Goal: Task Accomplishment & Management: Use online tool/utility

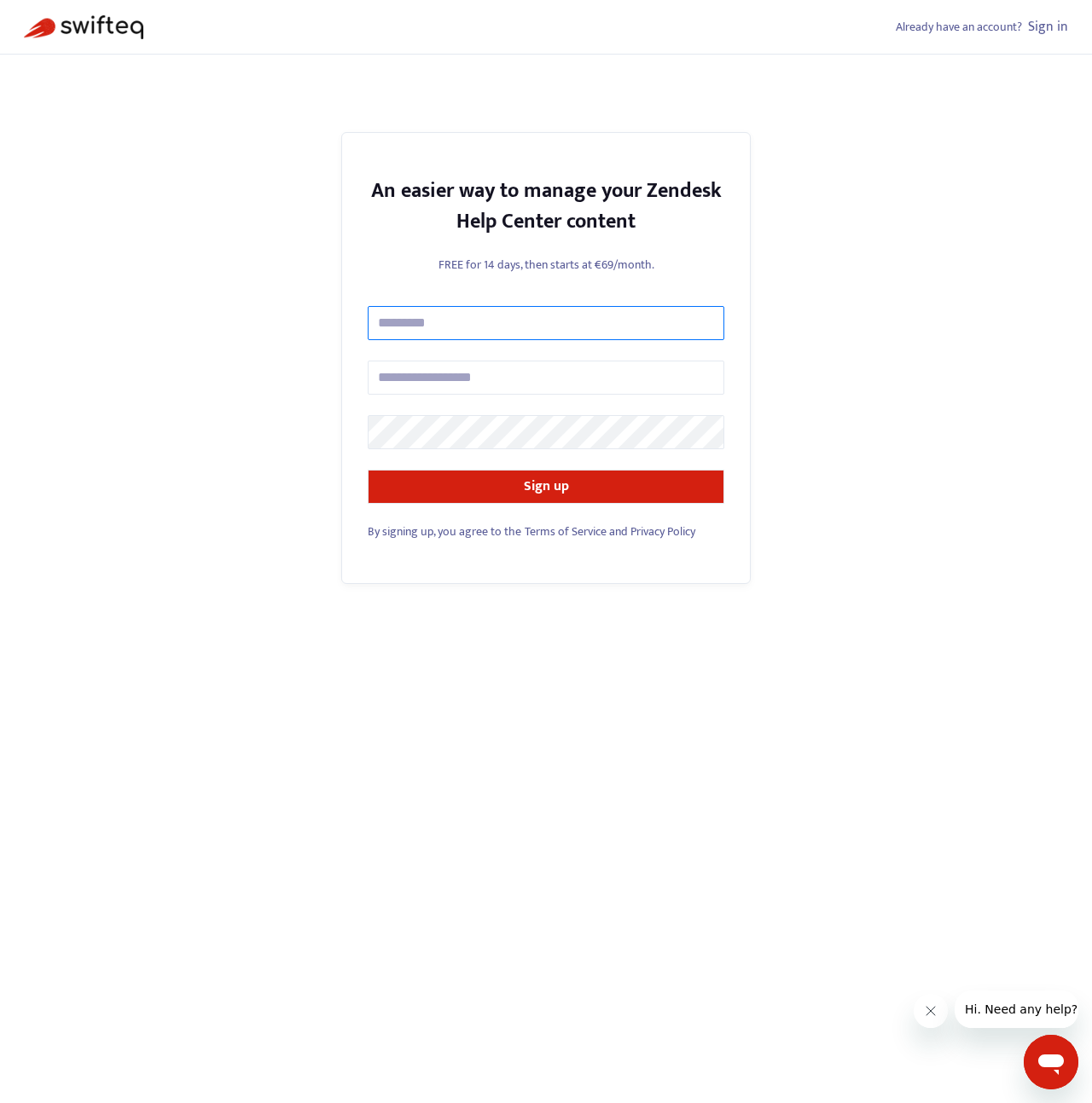
click at [479, 321] on input "text" at bounding box center [546, 323] width 357 height 34
type input "**********"
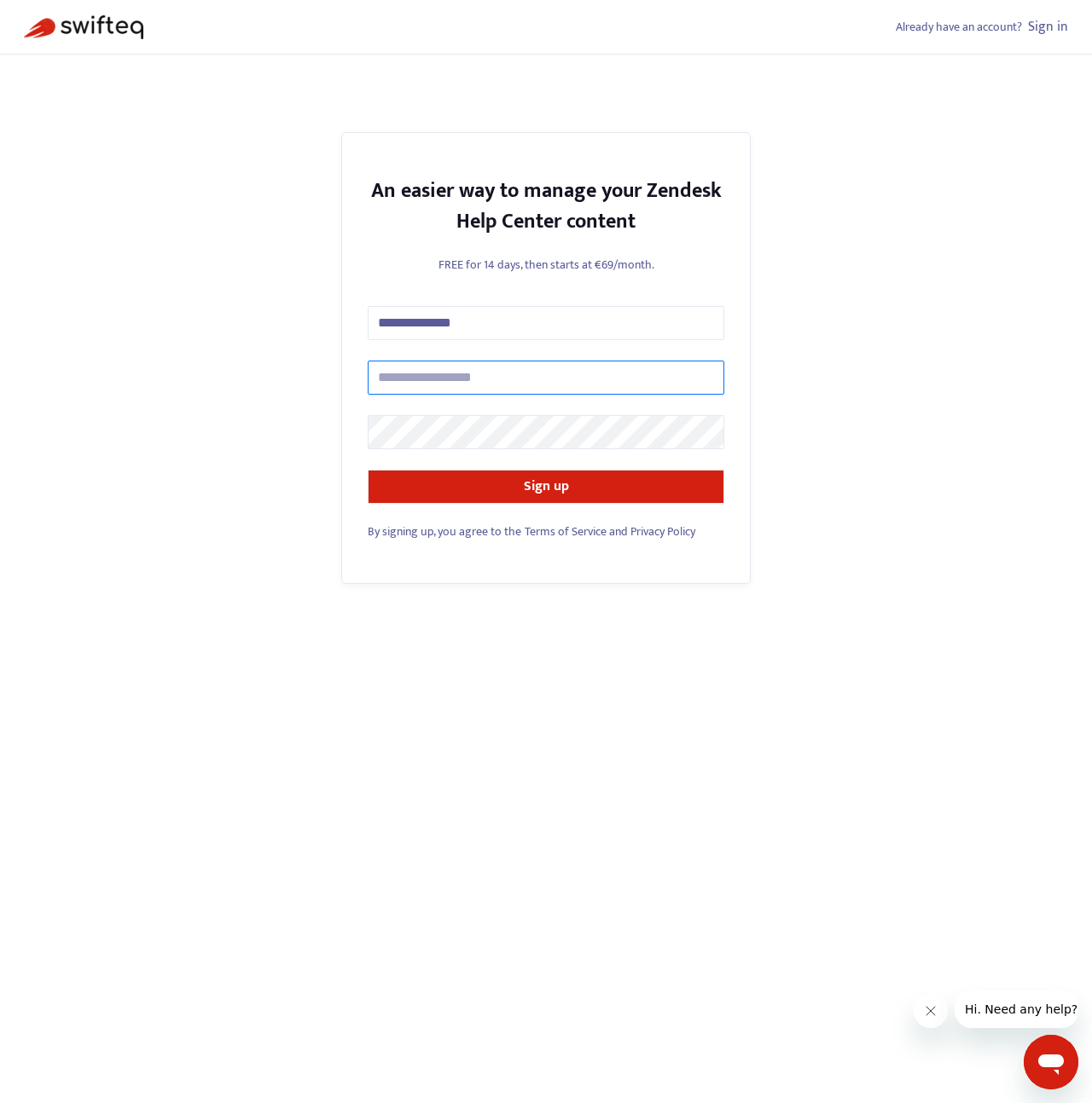
click at [484, 371] on input "text" at bounding box center [546, 378] width 357 height 34
type input "**********"
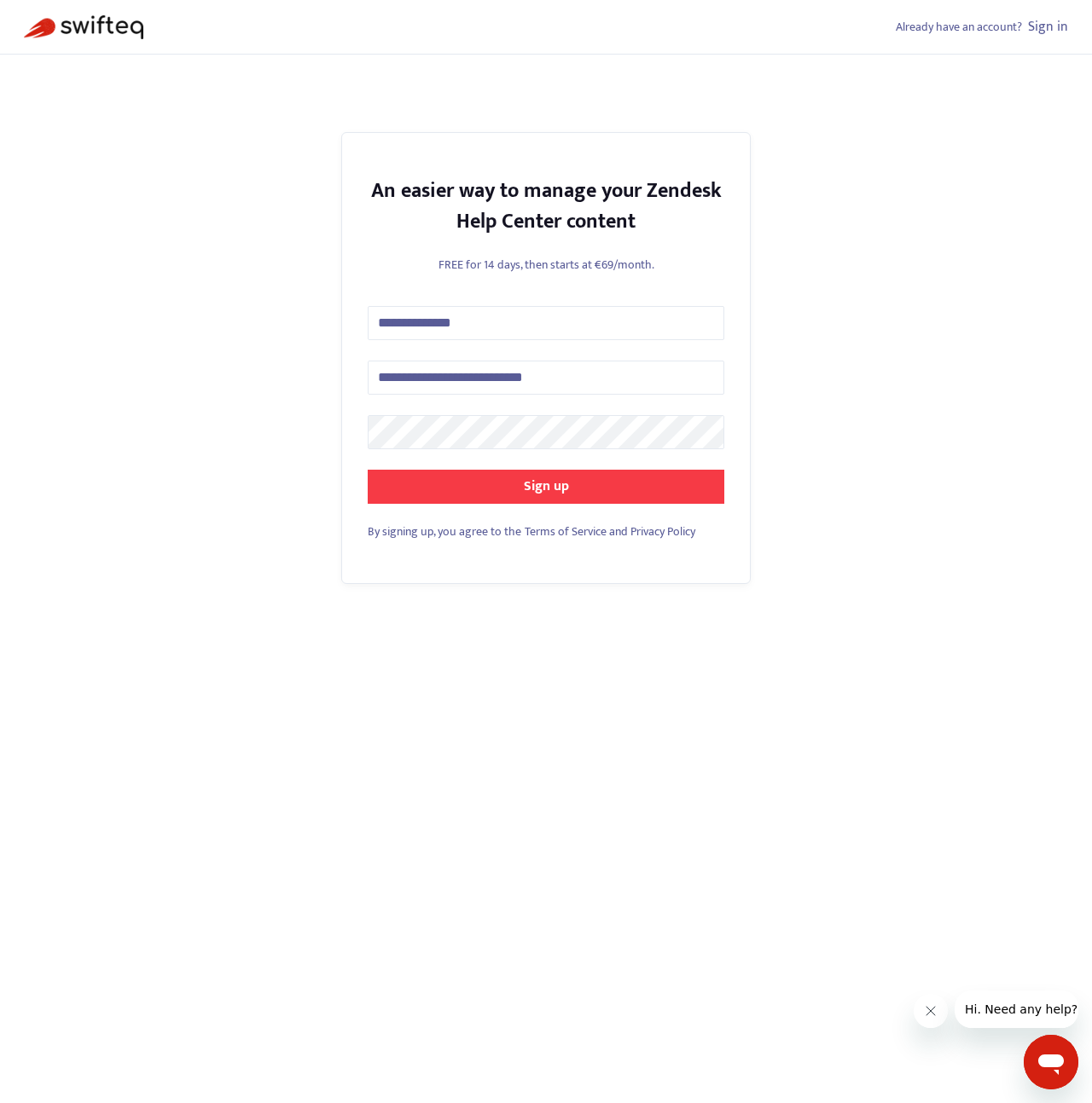
click at [521, 473] on button "Sign up" at bounding box center [546, 487] width 357 height 34
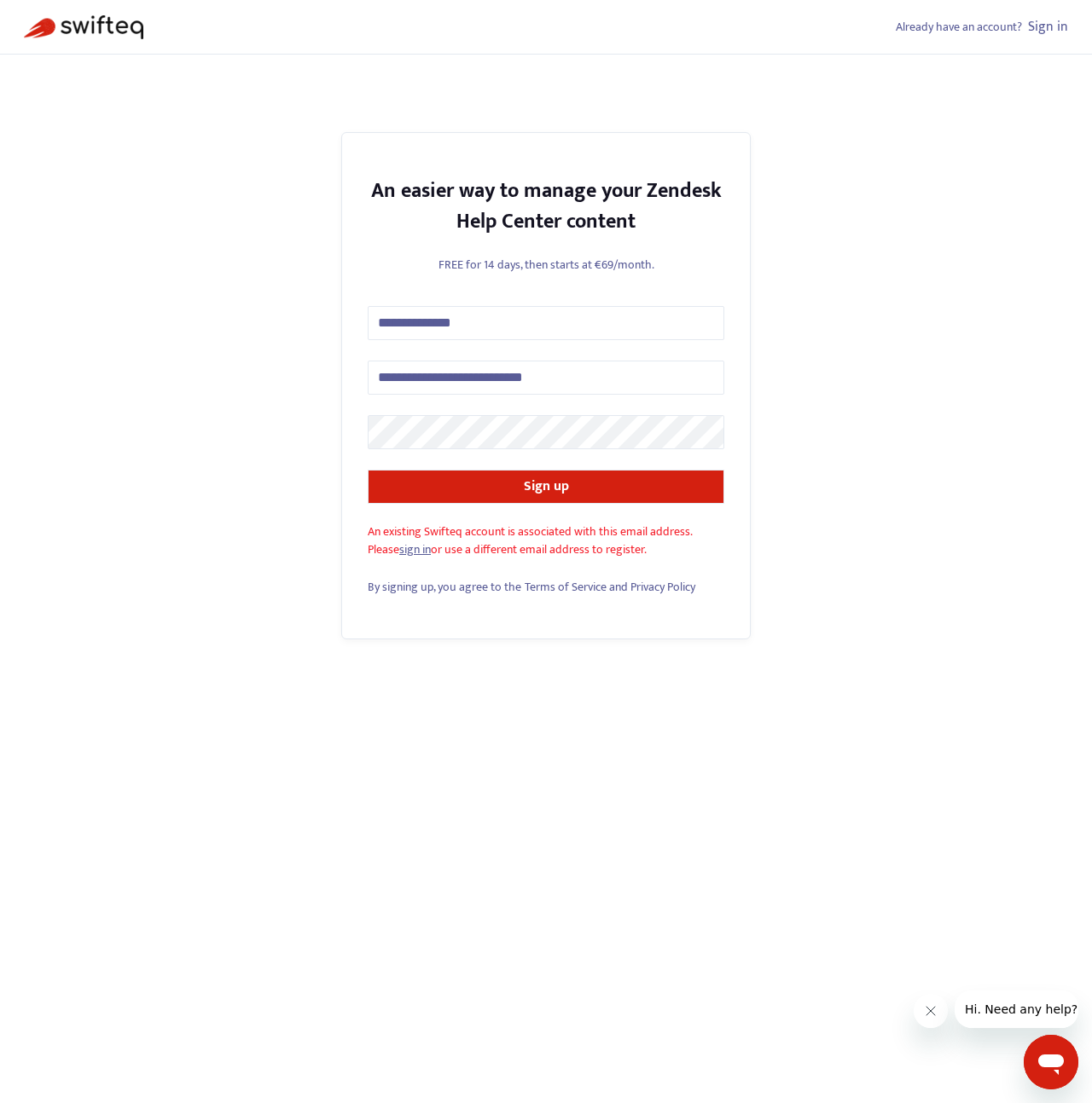
click at [424, 551] on link "sign in" at bounding box center [415, 549] width 31 height 19
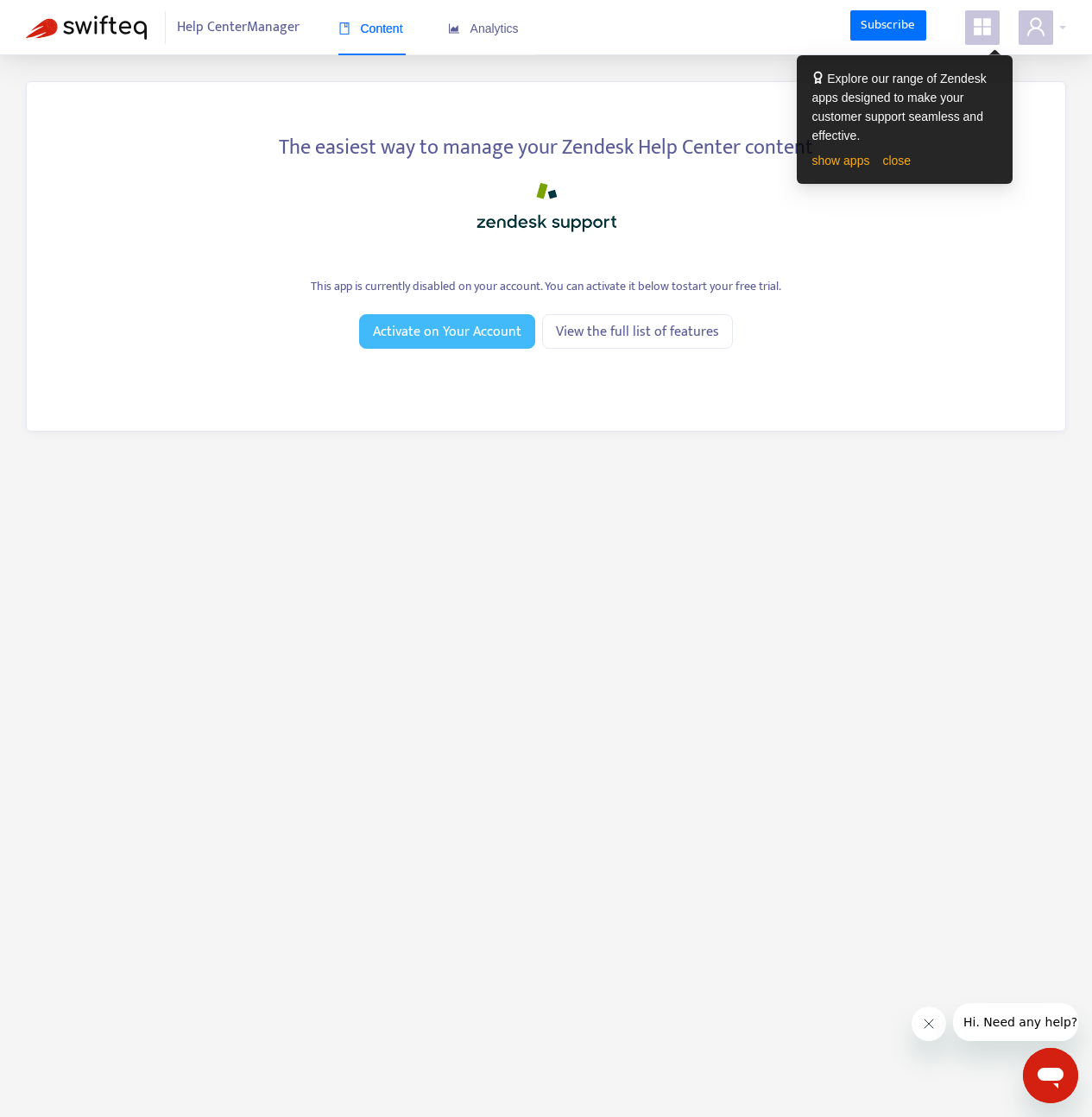
click at [476, 332] on span "Activate on Your Account" at bounding box center [447, 332] width 148 height 21
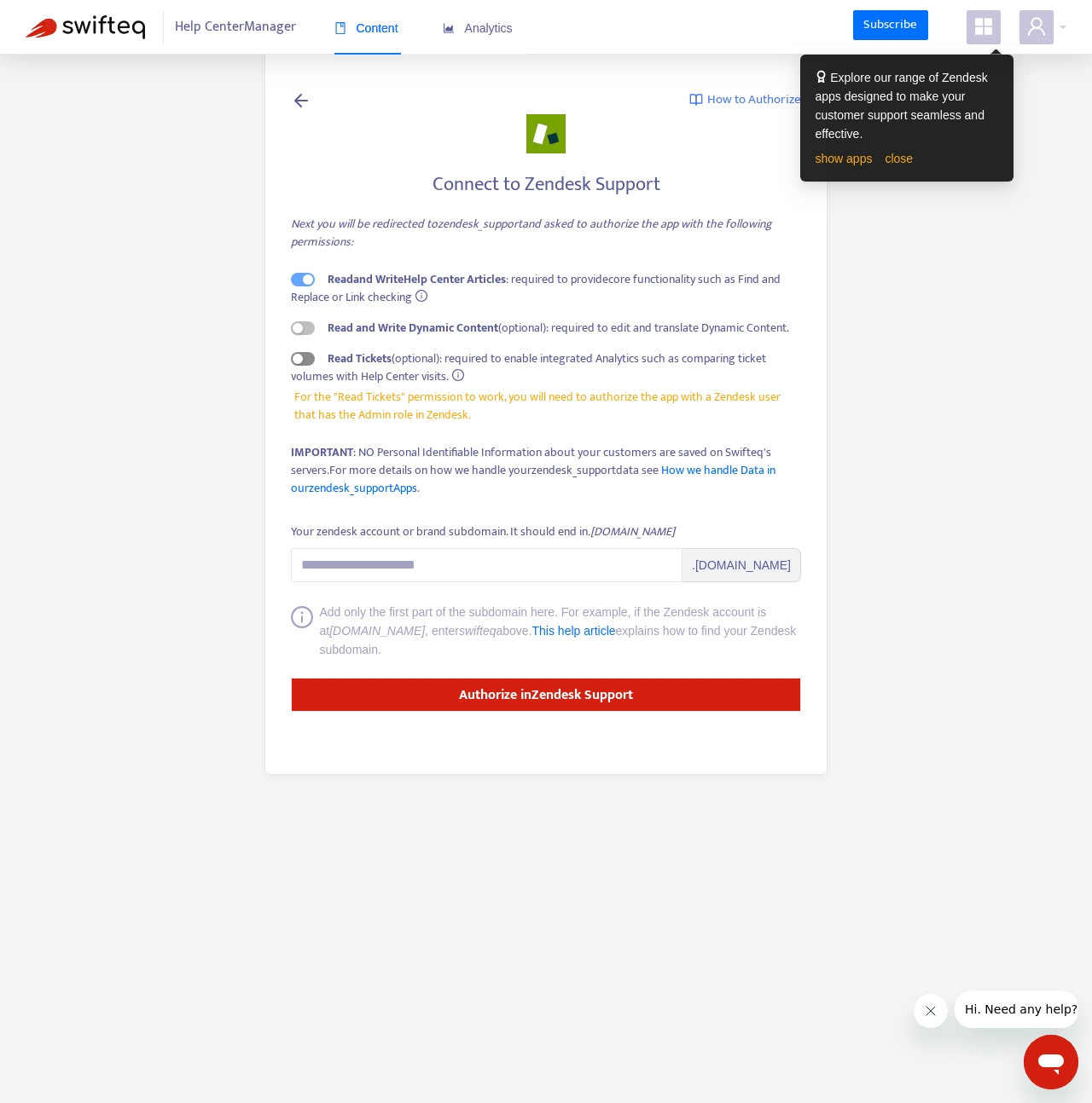
click at [303, 356] on span "button" at bounding box center [302, 359] width 24 height 14
click at [465, 565] on input "Your zendesk account or brand subdomain. It should end in .zendesk.com" at bounding box center [486, 565] width 392 height 34
paste input "**********"
type input "**********"
click at [584, 632] on link "This help article" at bounding box center [574, 631] width 84 height 14
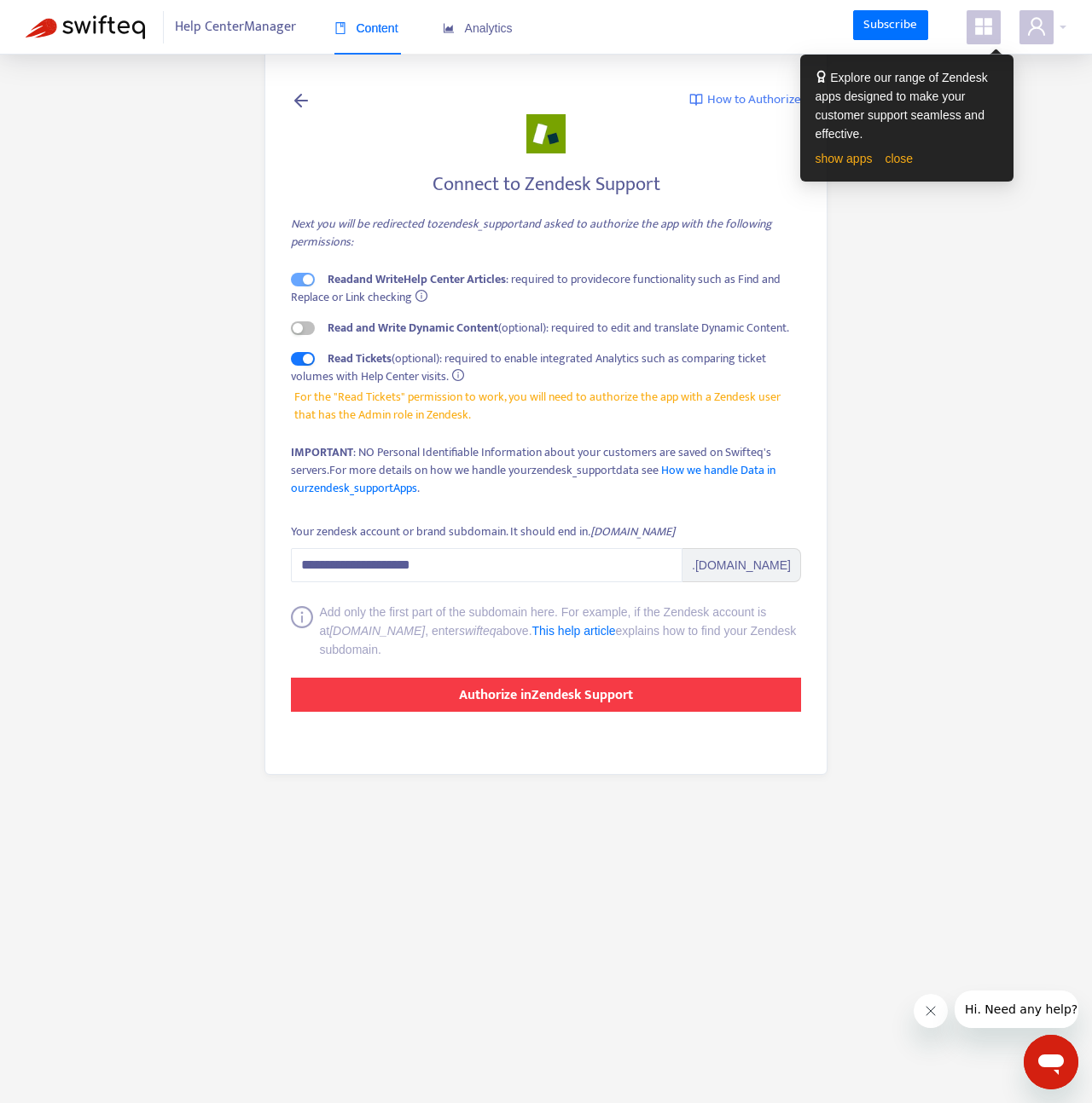
click at [549, 697] on strong "Authorize in Zendesk Support" at bounding box center [546, 695] width 174 height 23
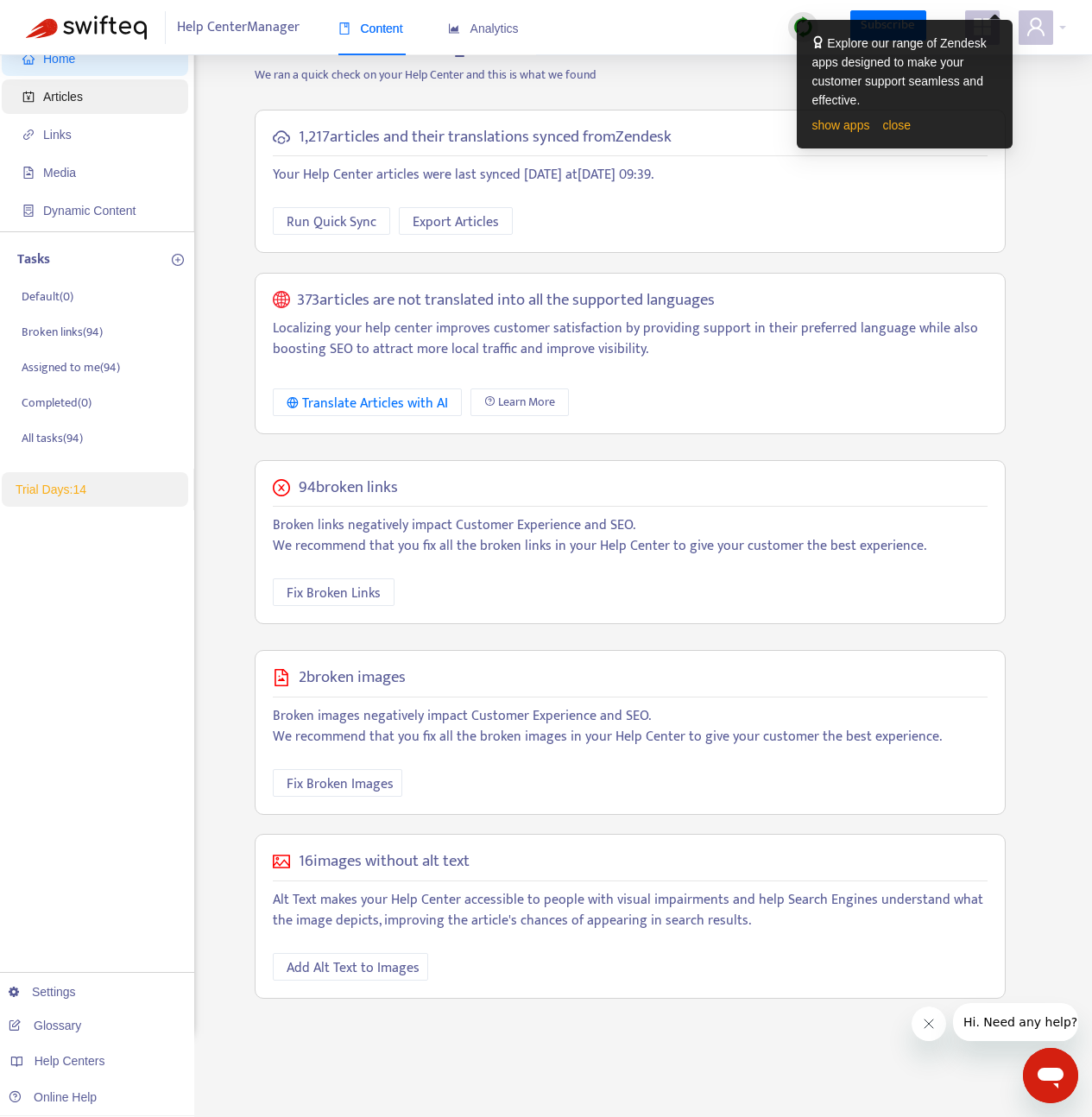
scroll to position [56, 0]
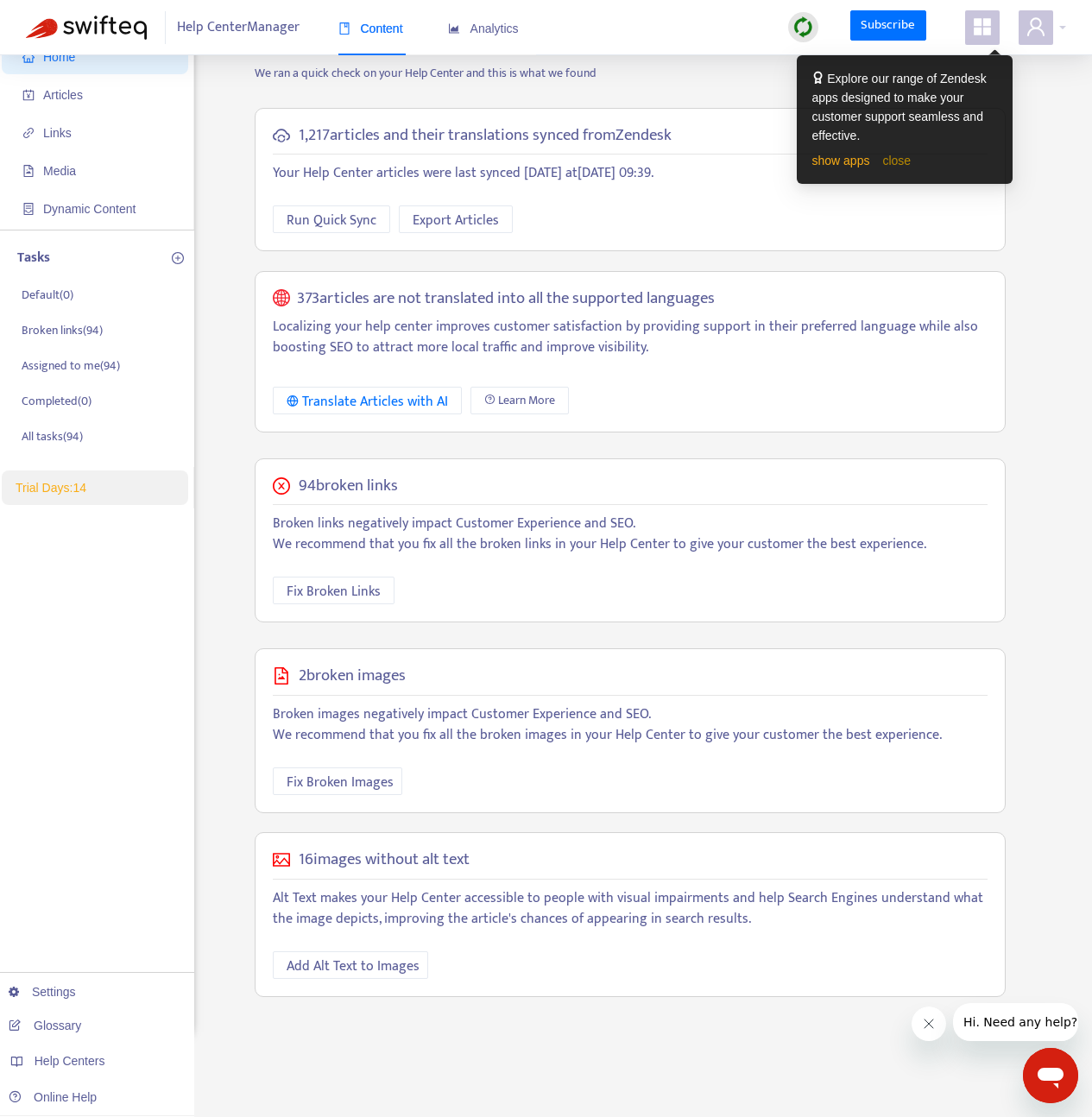
click at [907, 162] on link "close" at bounding box center [896, 161] width 28 height 14
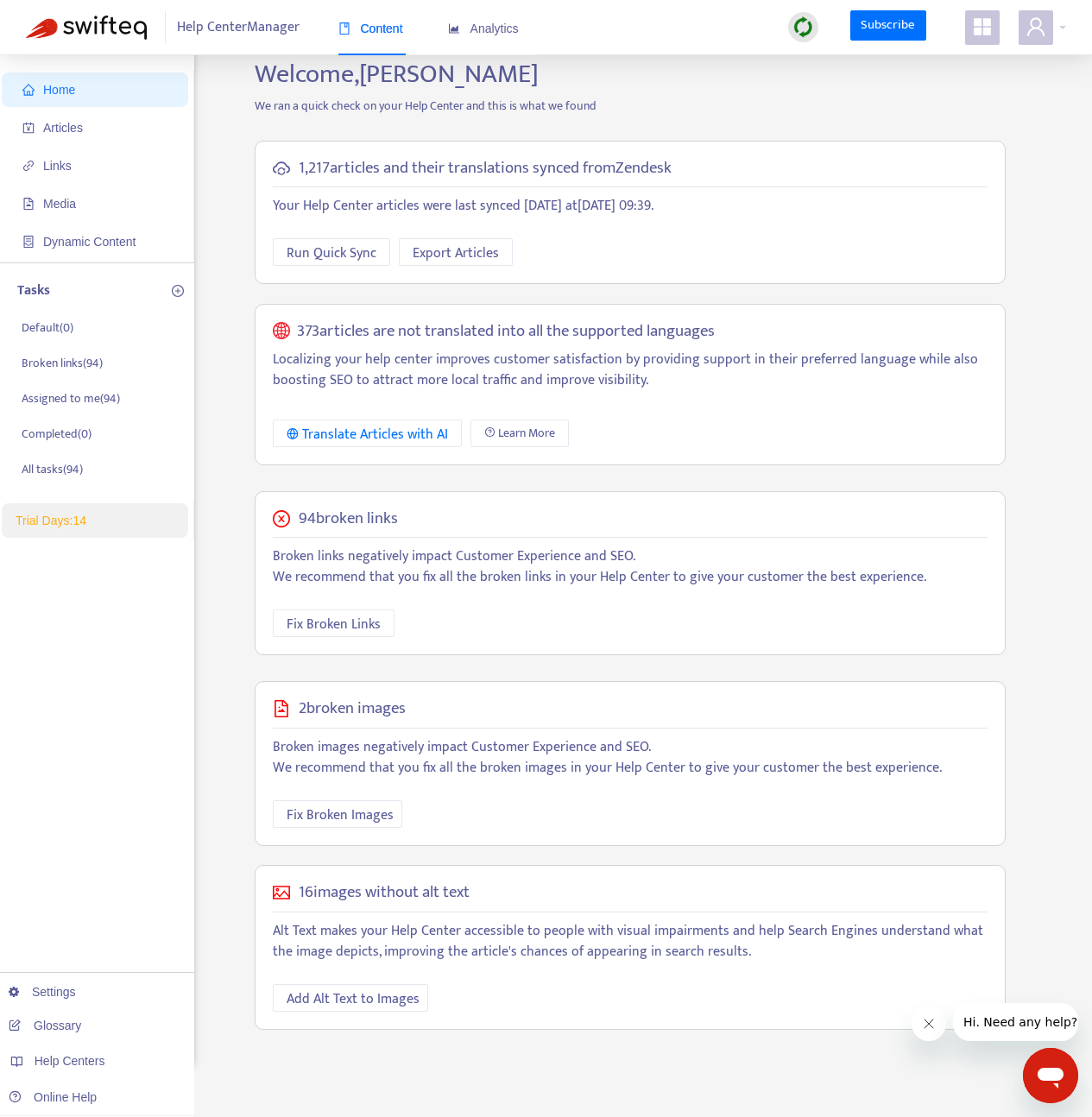
scroll to position [7, 0]
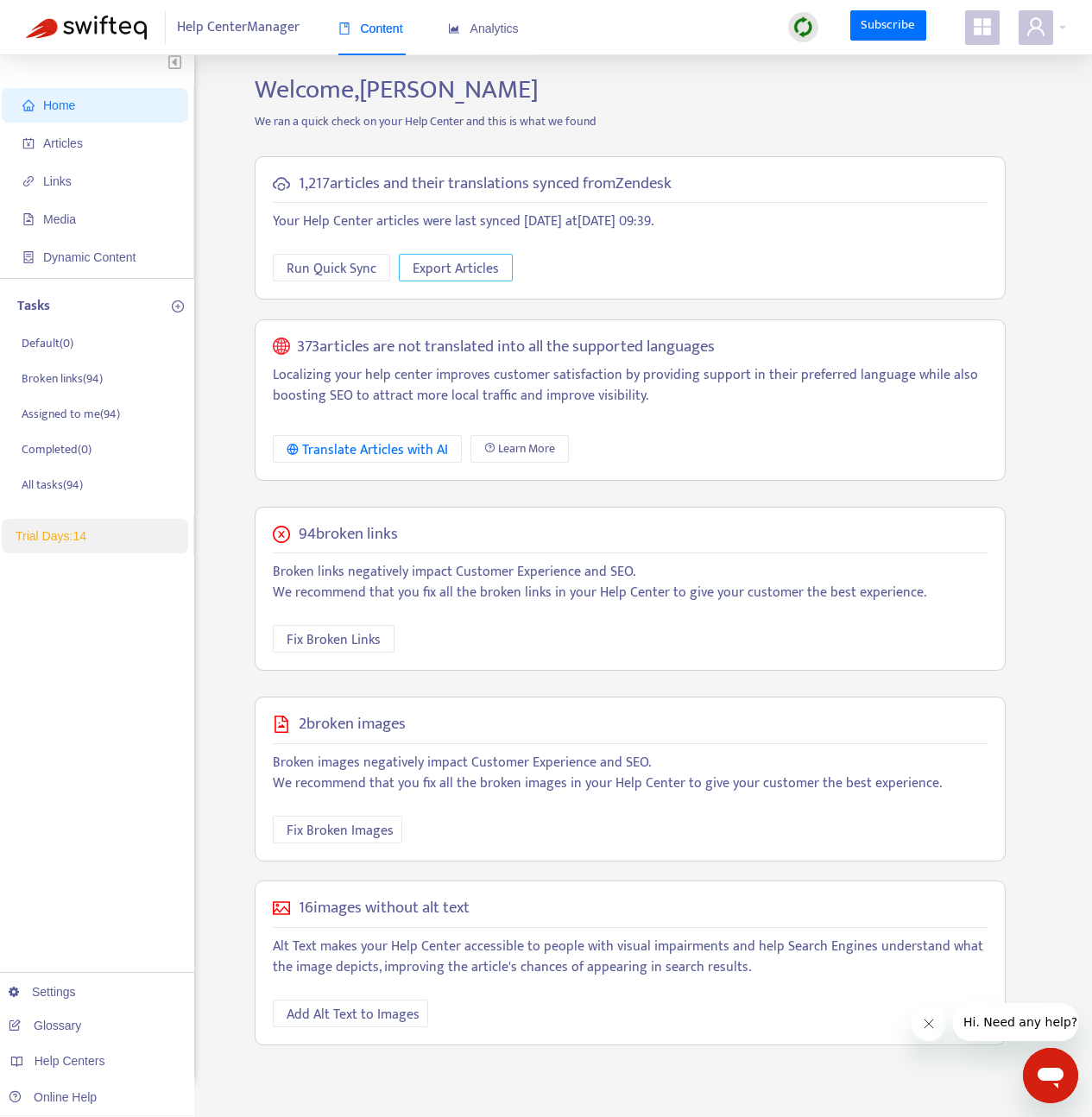
click at [453, 269] on span "Export Articles" at bounding box center [456, 268] width 87 height 21
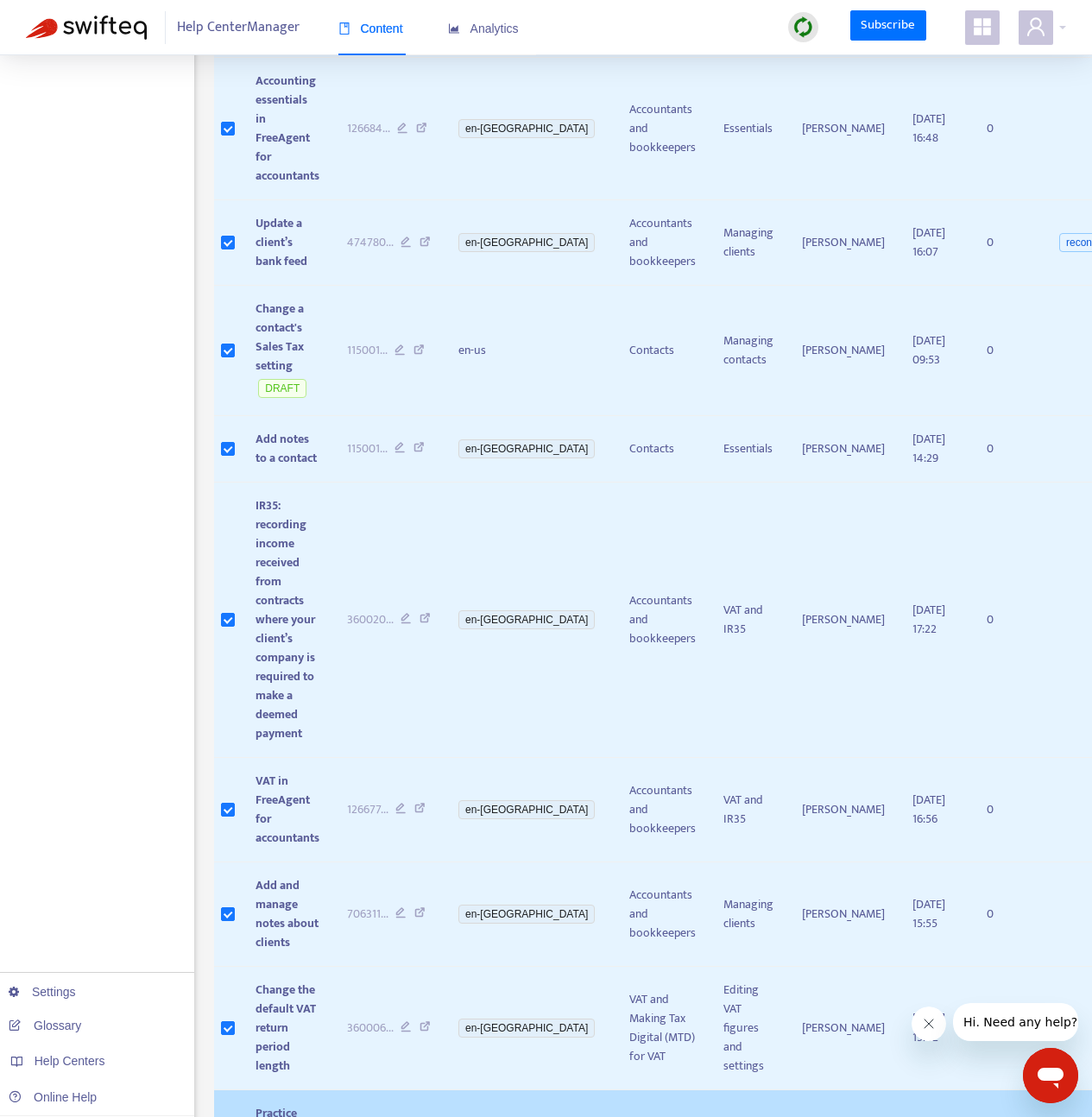
scroll to position [998, 0]
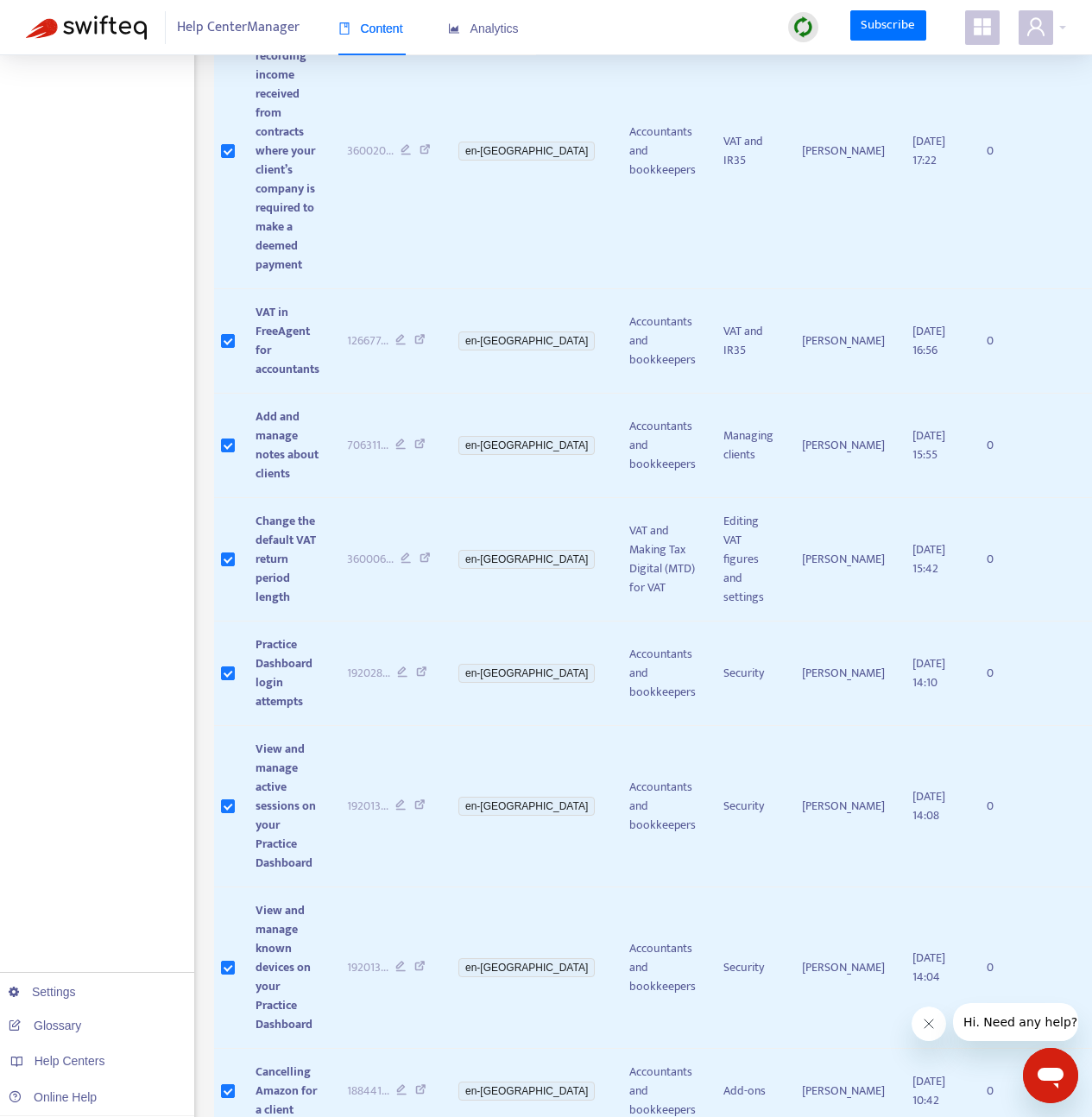
click at [932, 1027] on icon "Close message from company" at bounding box center [929, 1024] width 14 height 14
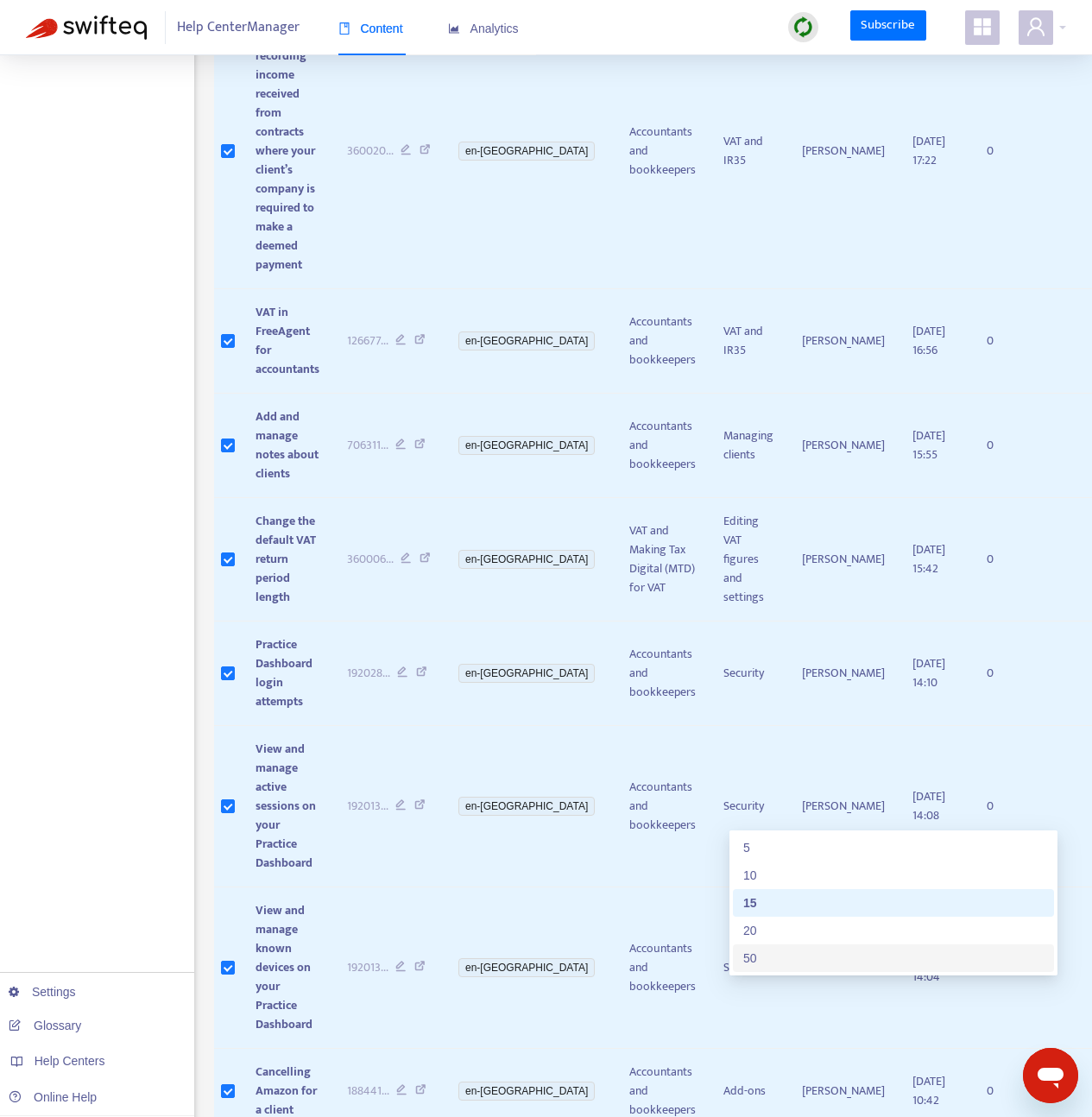
click at [832, 951] on div "50" at bounding box center [893, 959] width 300 height 19
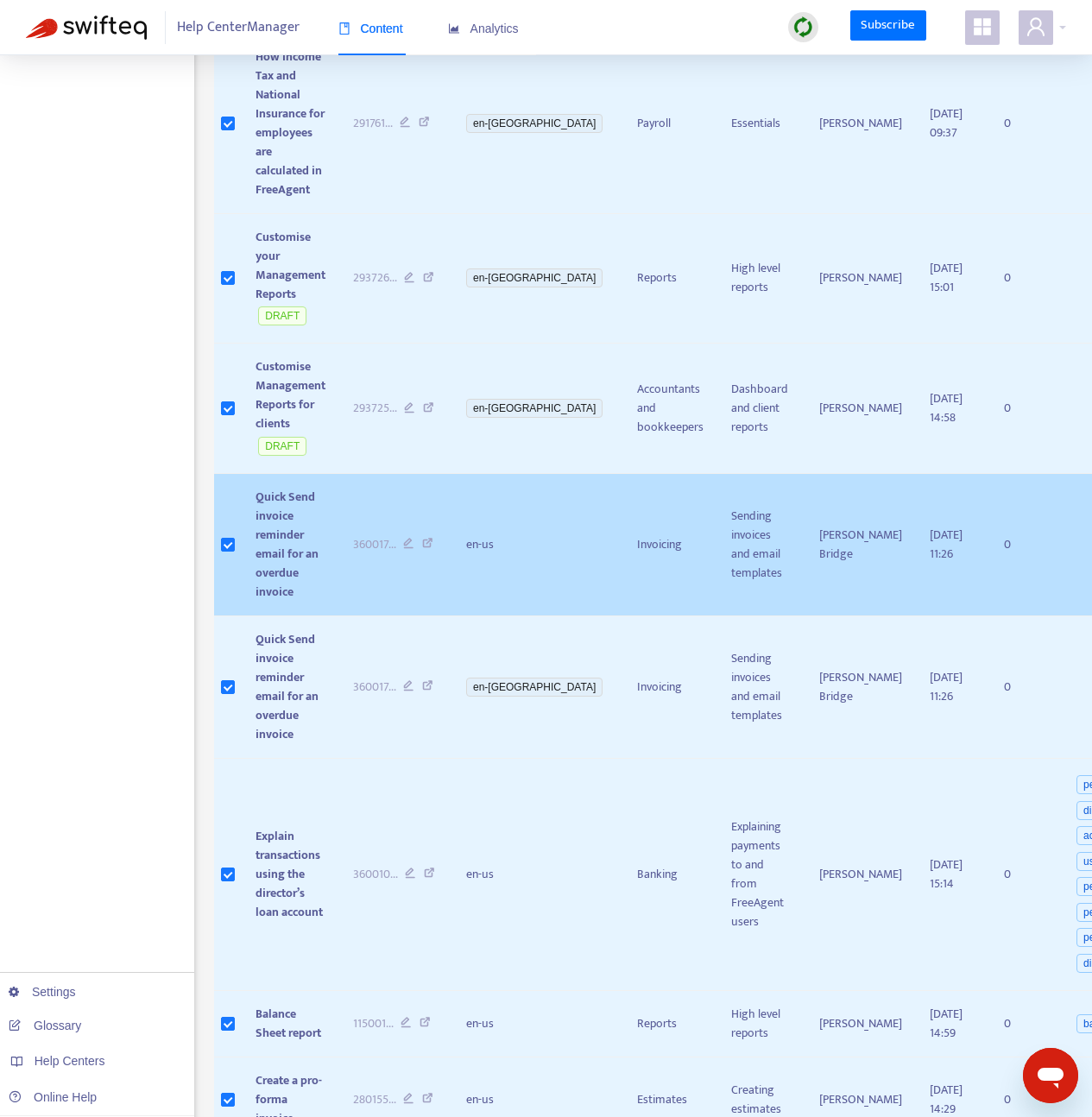
scroll to position [5423, 0]
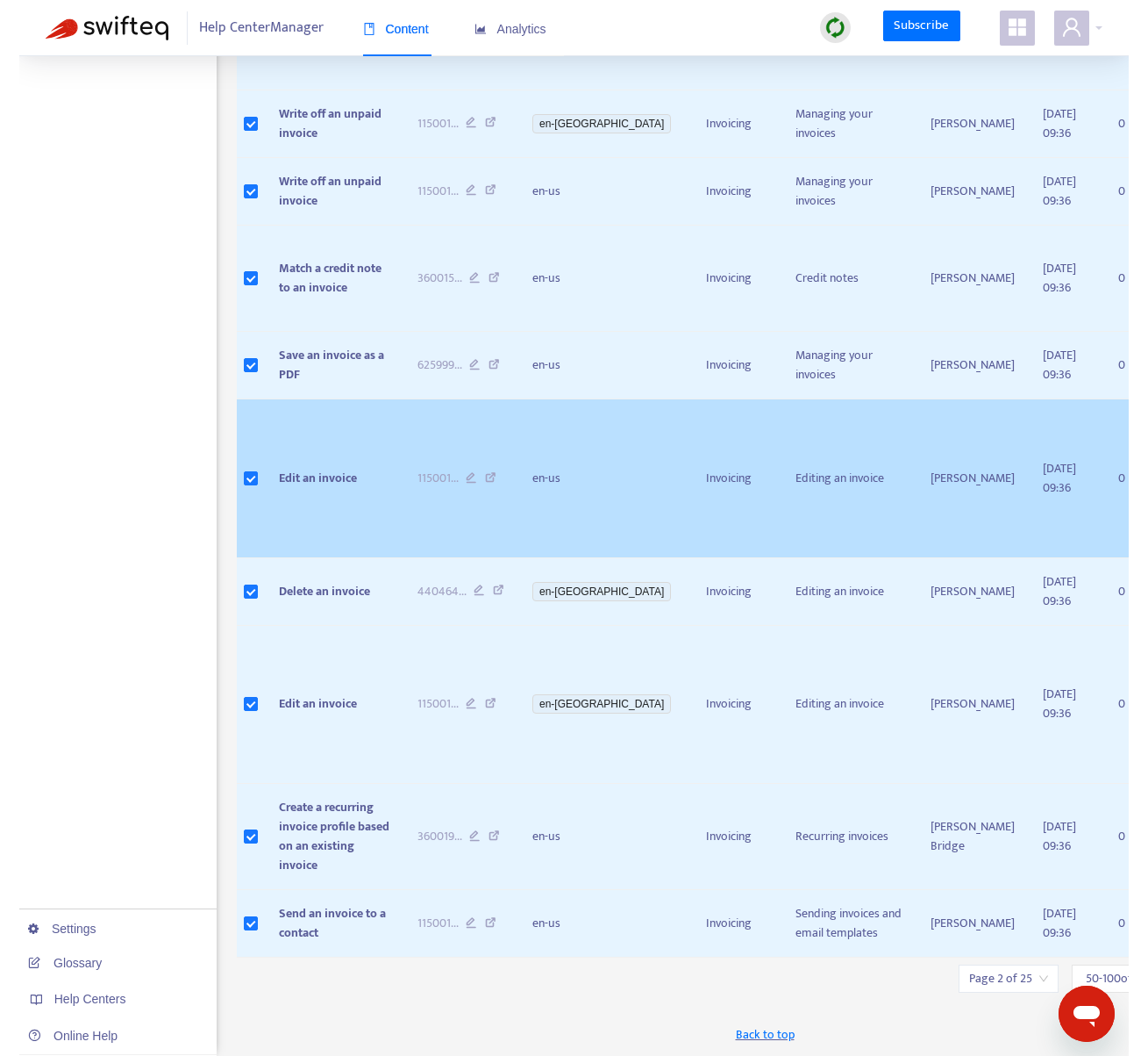
scroll to position [5144, 0]
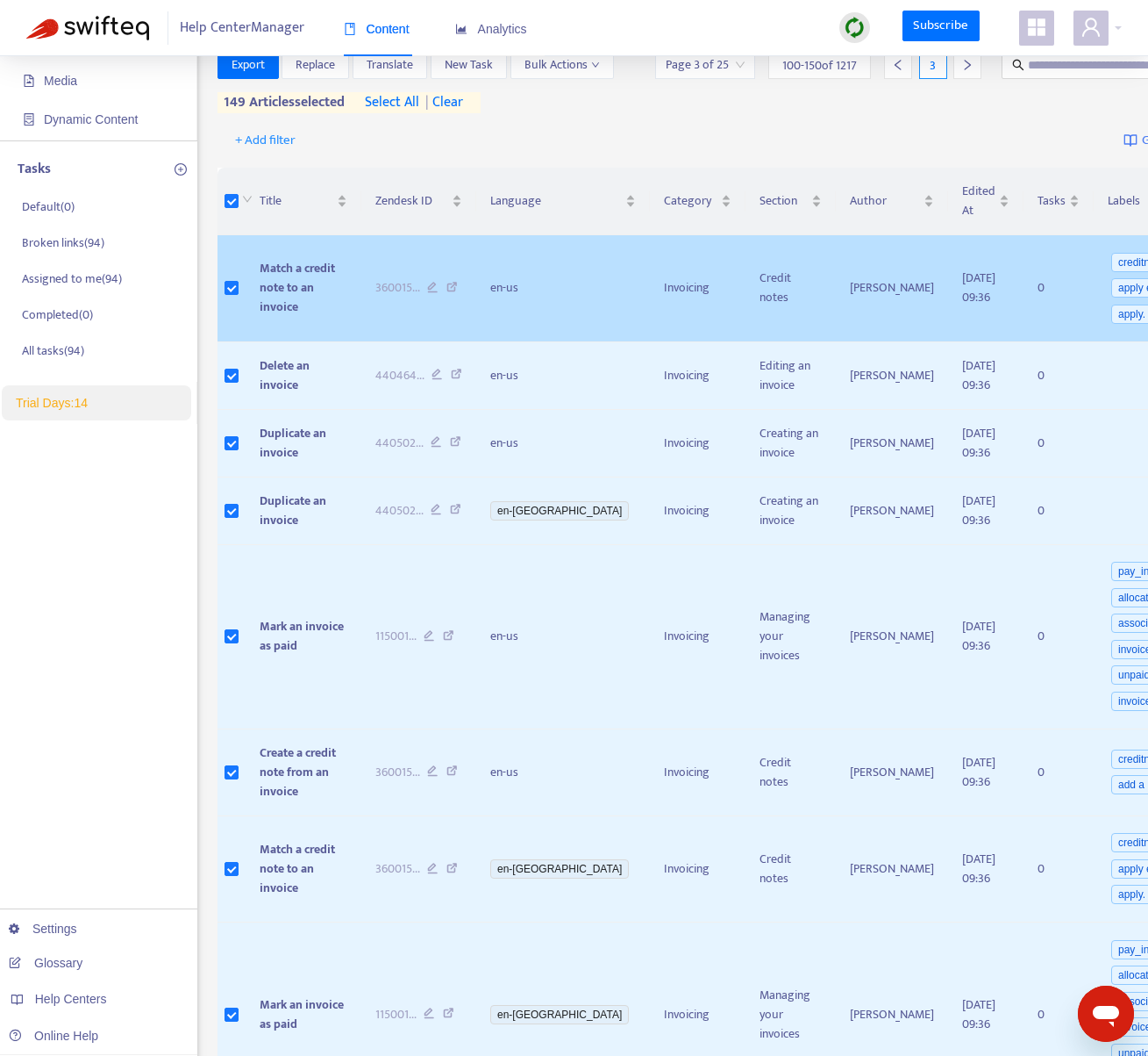
scroll to position [0, 0]
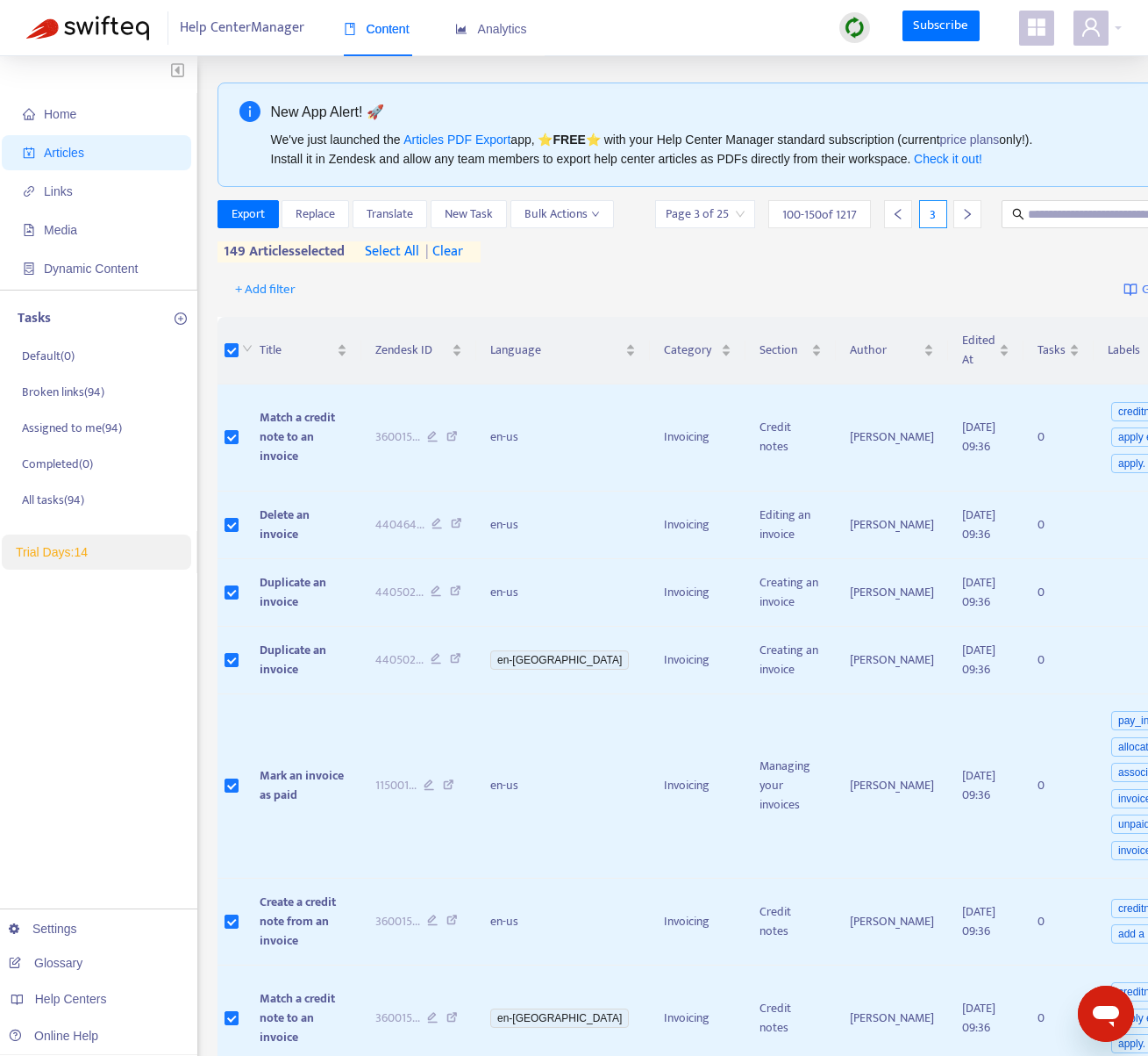
click at [419, 262] on span "select all" at bounding box center [392, 251] width 55 height 21
click at [510, 228] on button "Bulk Actions" at bounding box center [561, 214] width 103 height 28
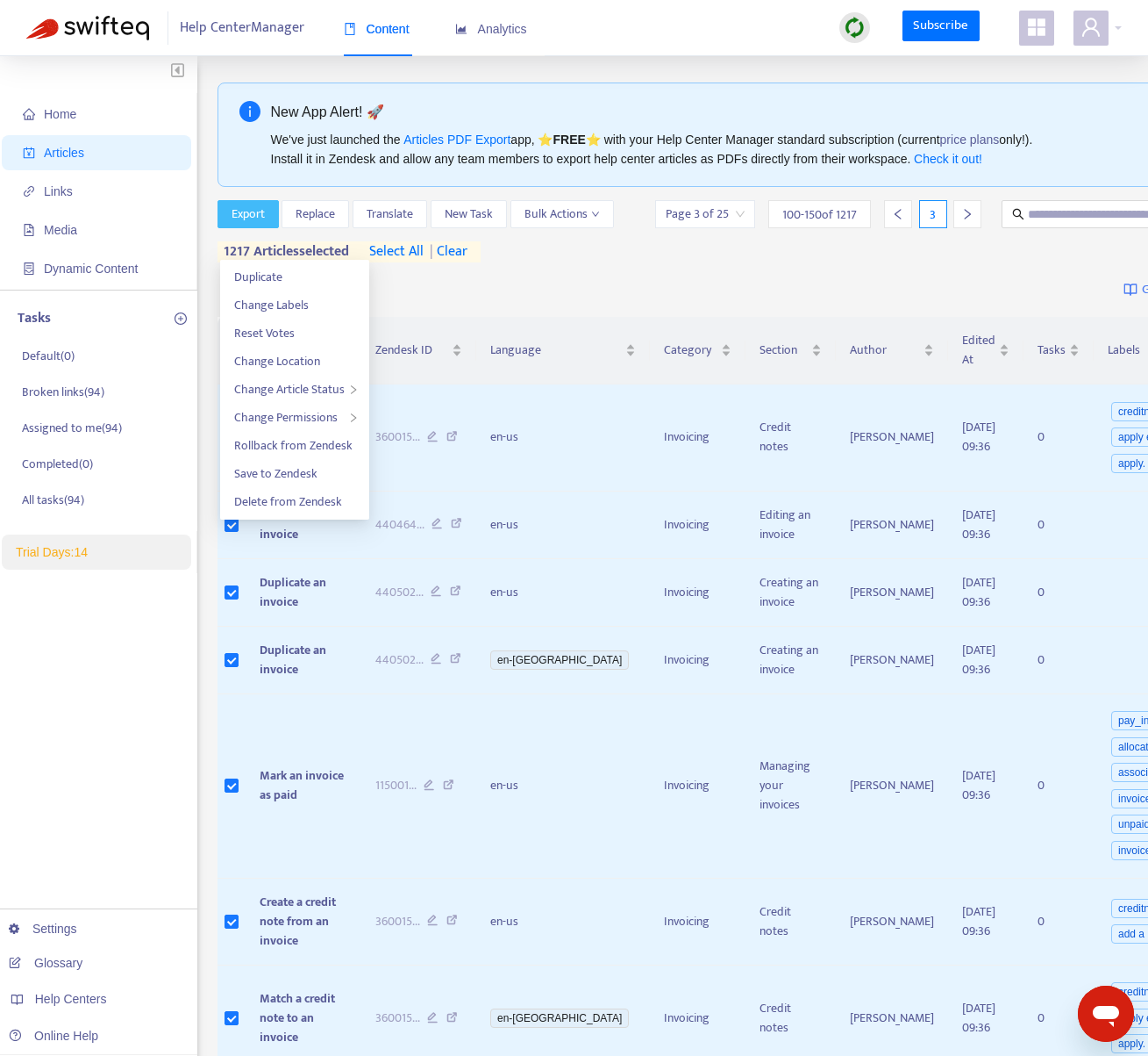
click at [254, 208] on span "Export" at bounding box center [248, 214] width 33 height 20
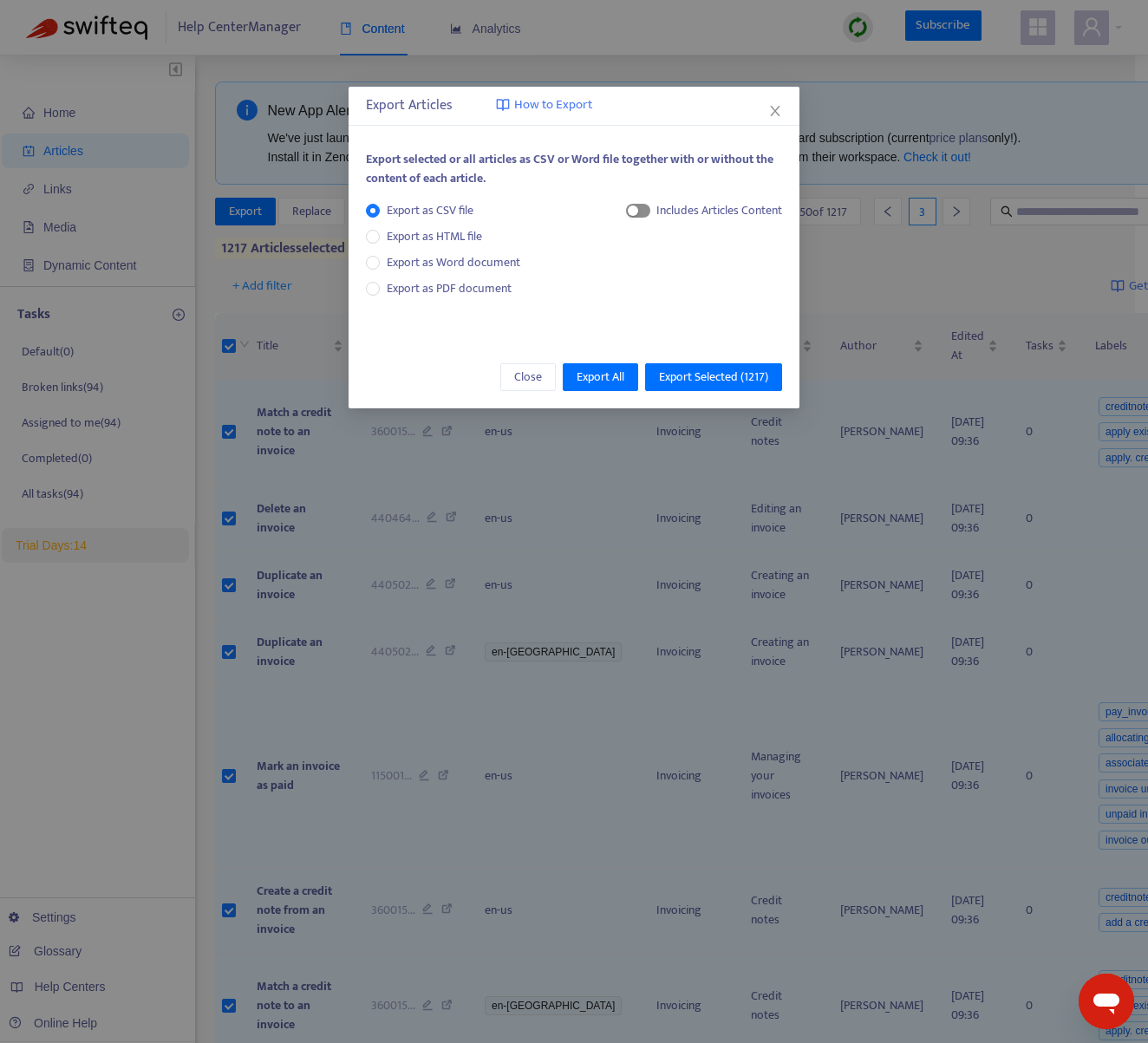
click at [636, 210] on div "button" at bounding box center [633, 211] width 11 height 11
click at [638, 197] on div "Export selected or all articles as CSV or Word file together with or without th…" at bounding box center [574, 175] width 416 height 51
click at [637, 206] on span "button" at bounding box center [637, 211] width 24 height 14
click at [700, 370] on span "Export Selected ( 1217 )" at bounding box center [713, 378] width 109 height 19
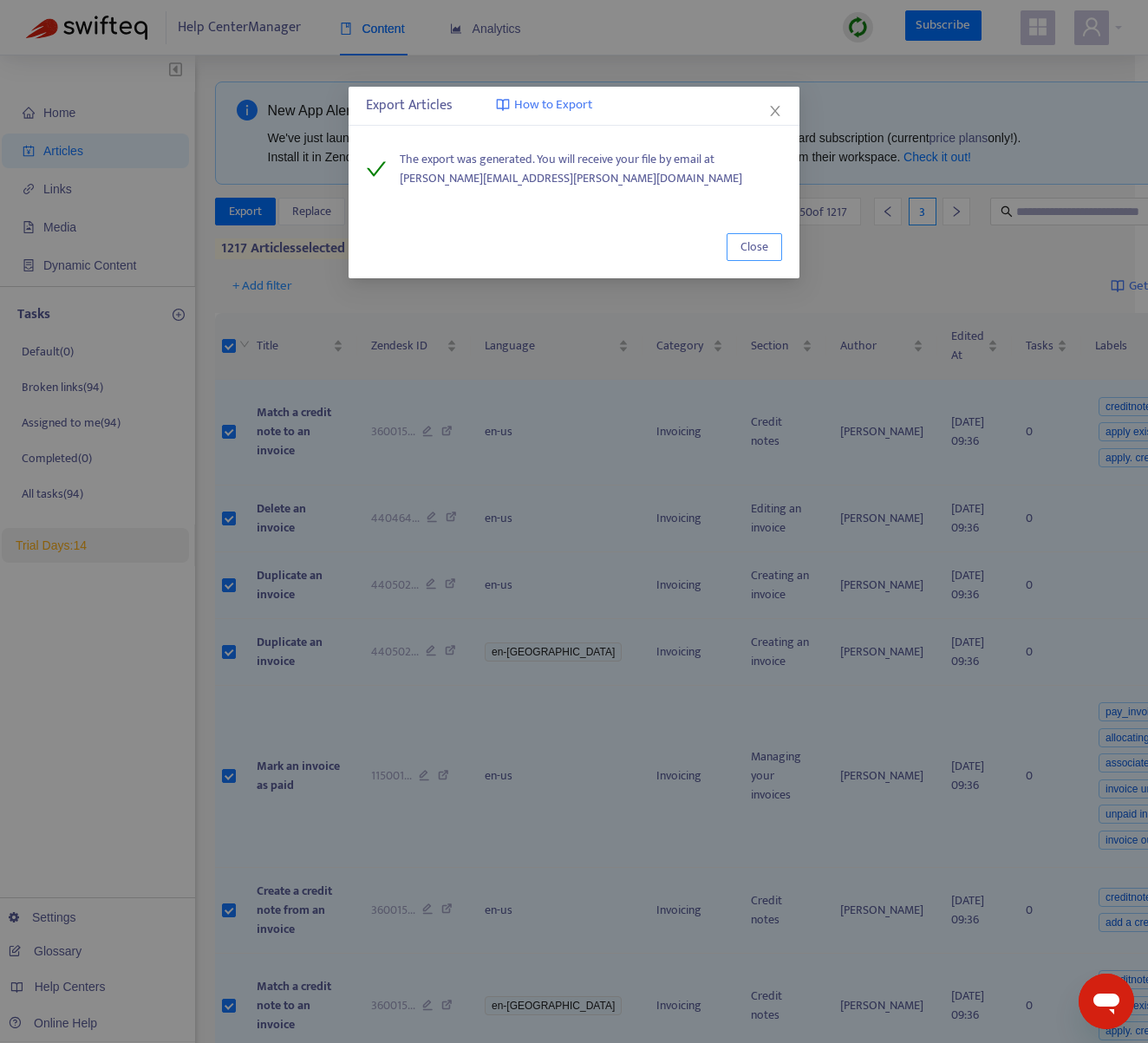
click at [754, 249] on span "Close" at bounding box center [754, 247] width 27 height 19
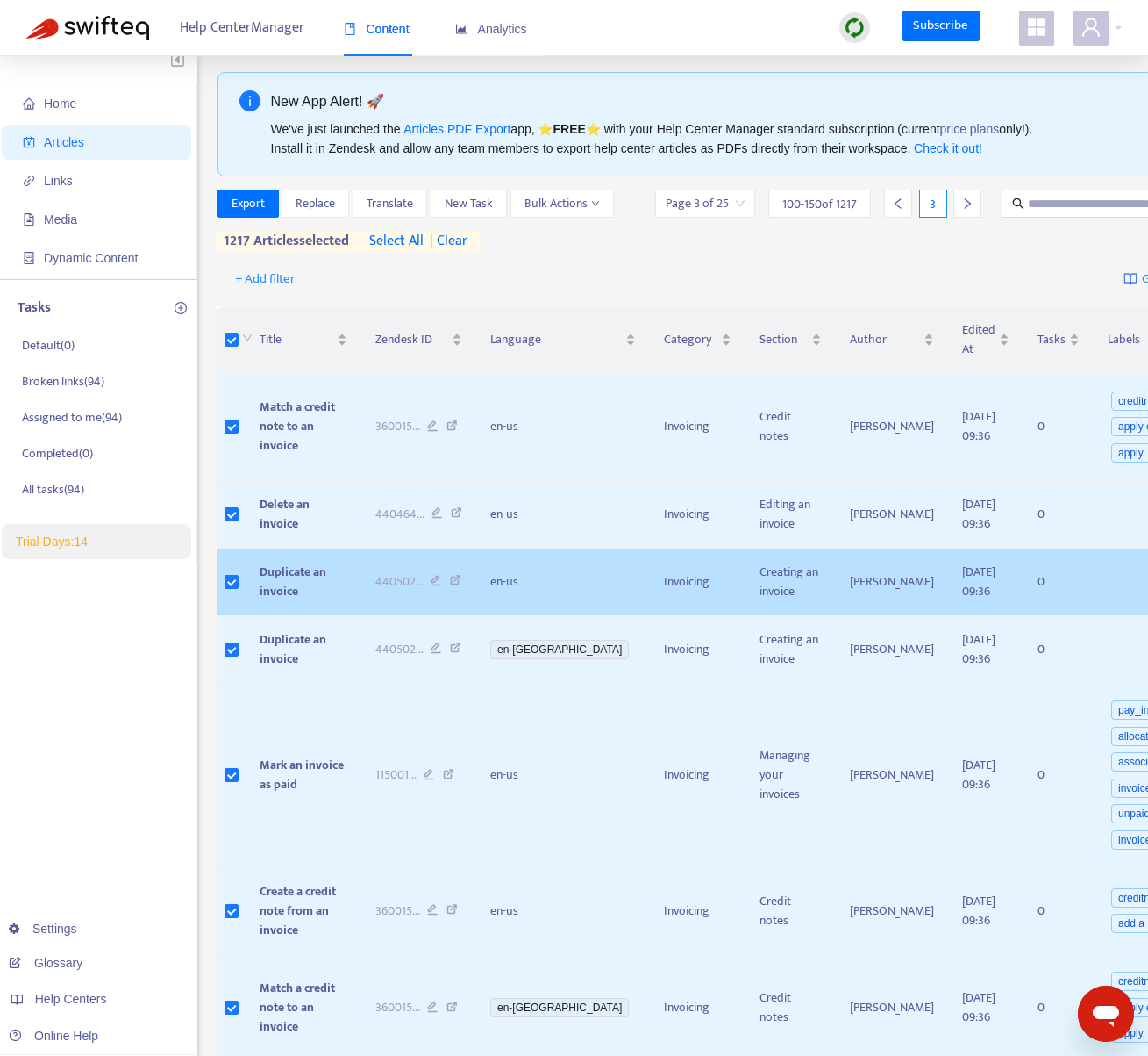
scroll to position [15, 0]
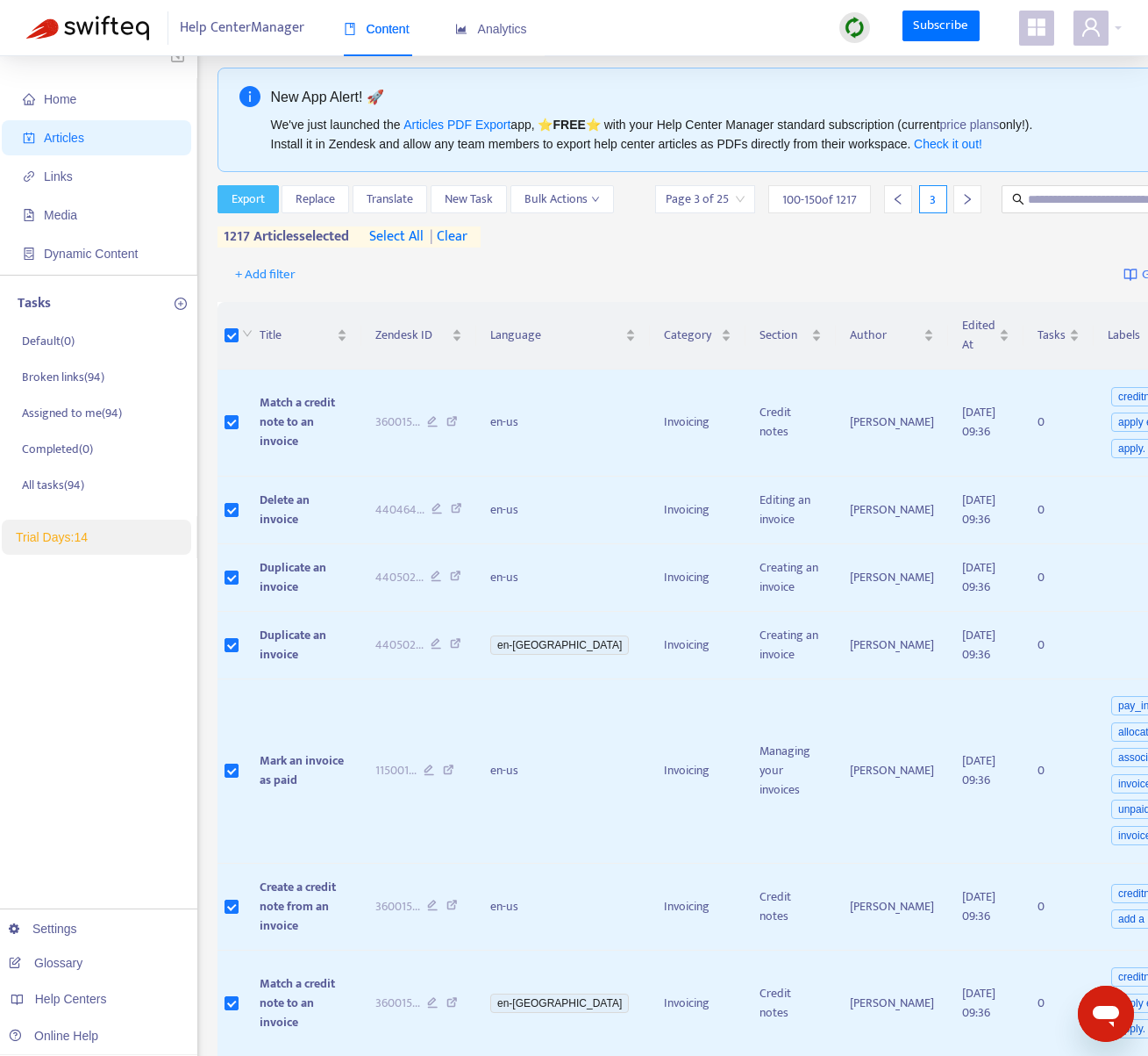
click at [255, 196] on span "Export" at bounding box center [248, 199] width 33 height 20
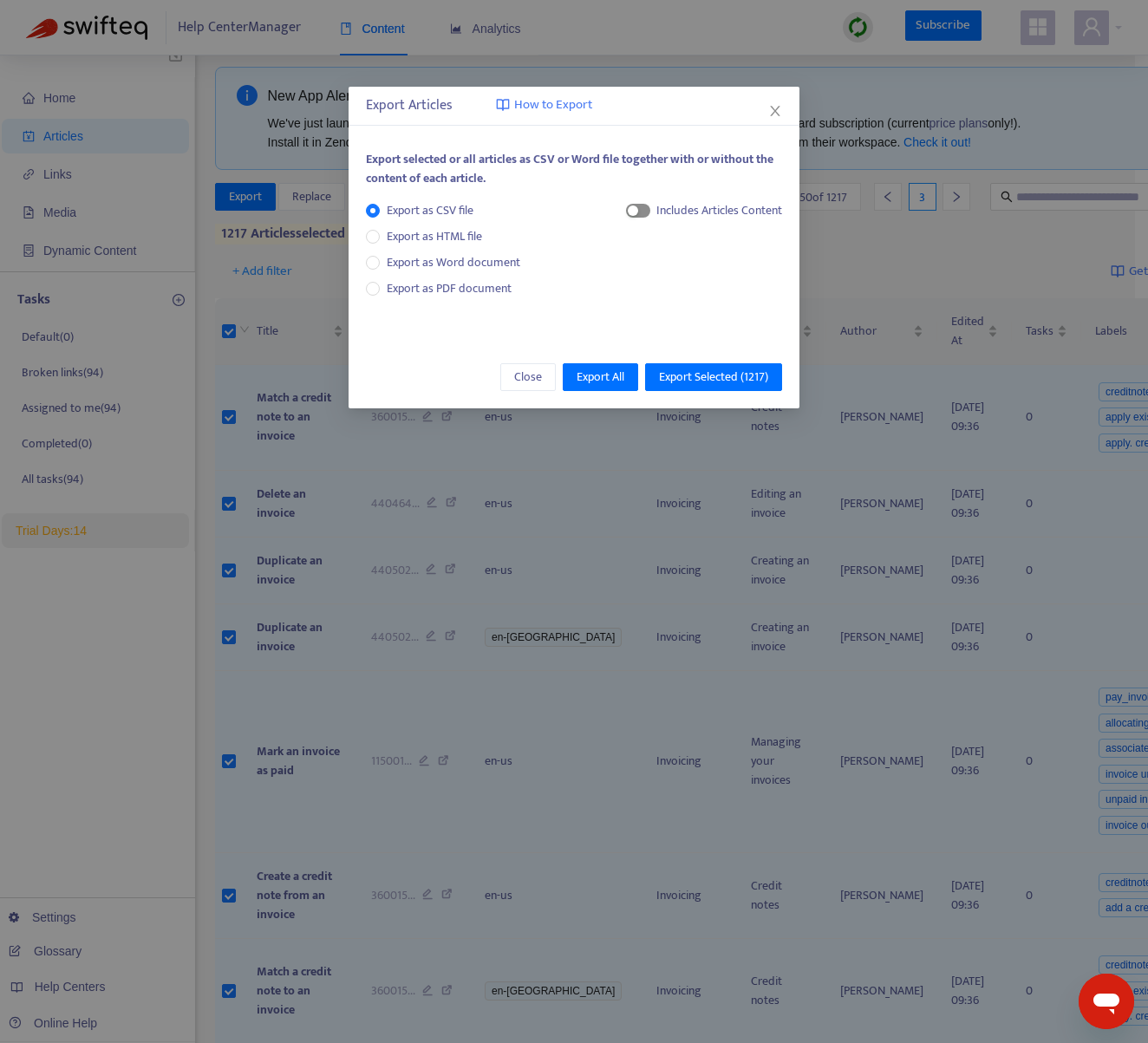
click at [636, 212] on div "button" at bounding box center [633, 211] width 11 height 11
click at [659, 269] on span "HTML Content" at bounding box center [701, 269] width 86 height 19
click at [777, 110] on icon "close" at bounding box center [775, 111] width 14 height 14
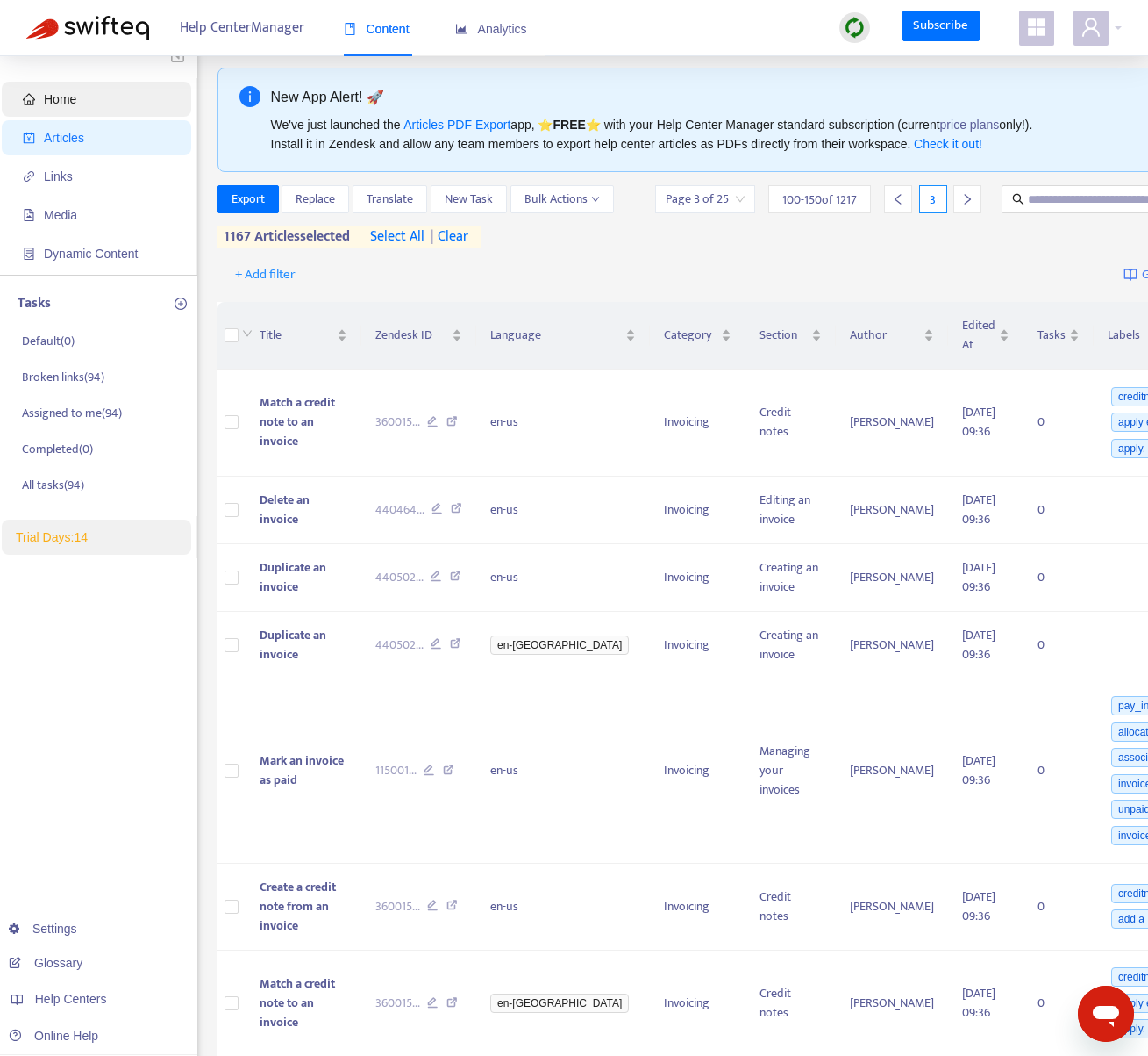
click at [82, 101] on span "Home" at bounding box center [100, 99] width 154 height 35
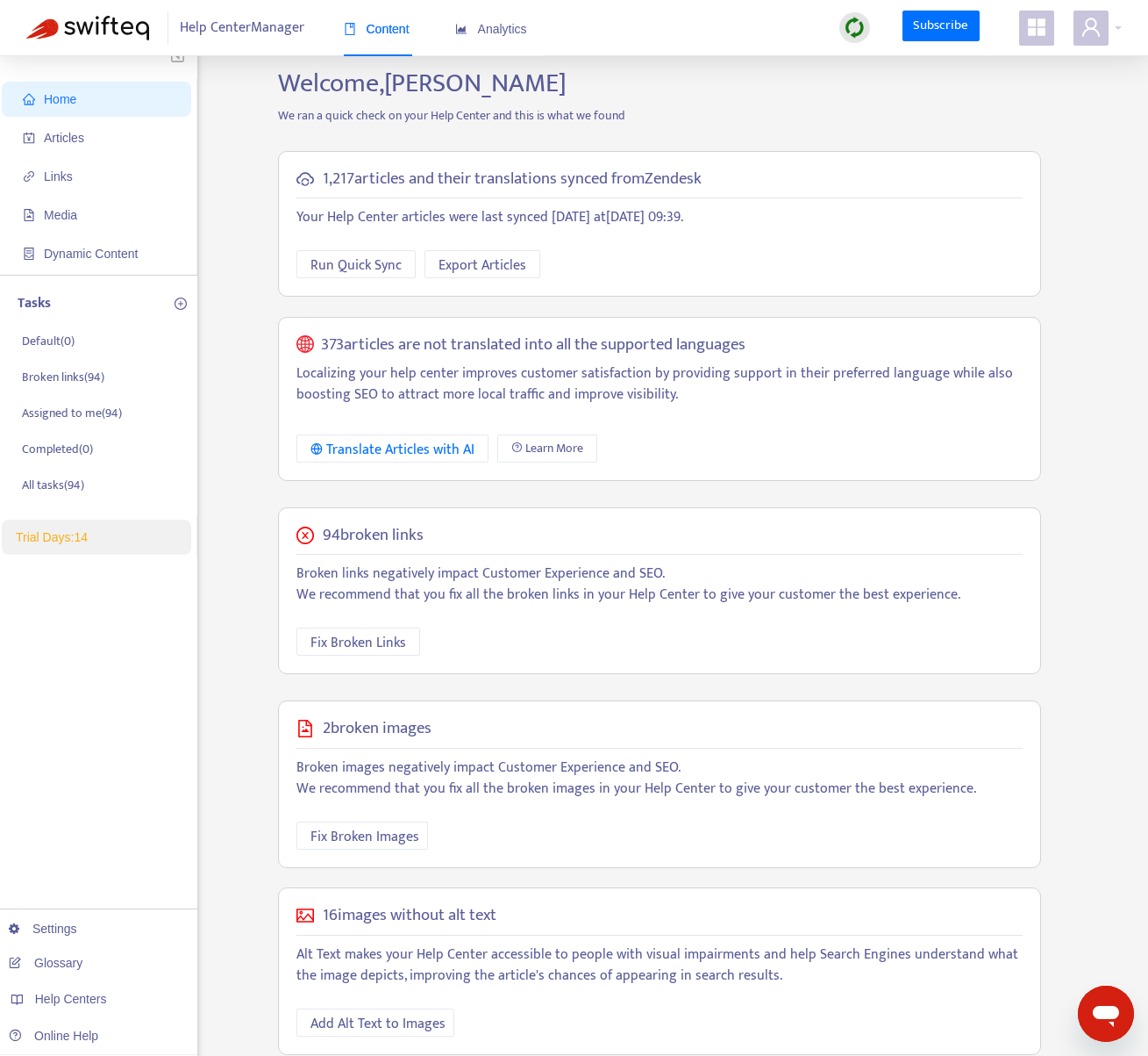
drag, startPoint x: 160, startPoint y: 31, endPoint x: 83, endPoint y: 31, distance: 77.0
click at [84, 31] on div "Help Center Manager Content Analytics" at bounding box center [285, 28] width 518 height 21
click at [103, 249] on span "Dynamic Content" at bounding box center [91, 254] width 94 height 14
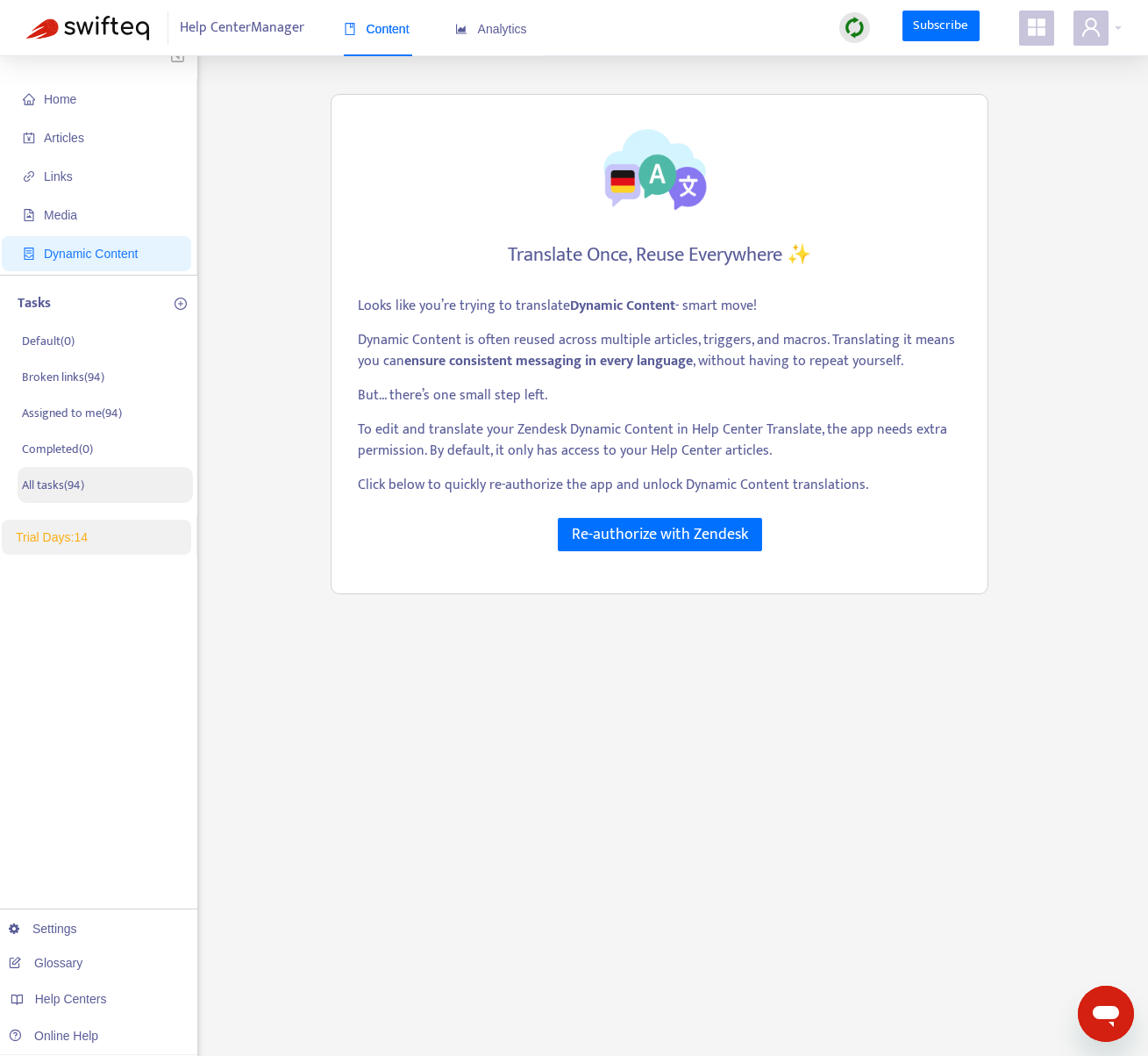
click at [139, 487] on li "All tasks ( 94 )" at bounding box center [106, 484] width 176 height 36
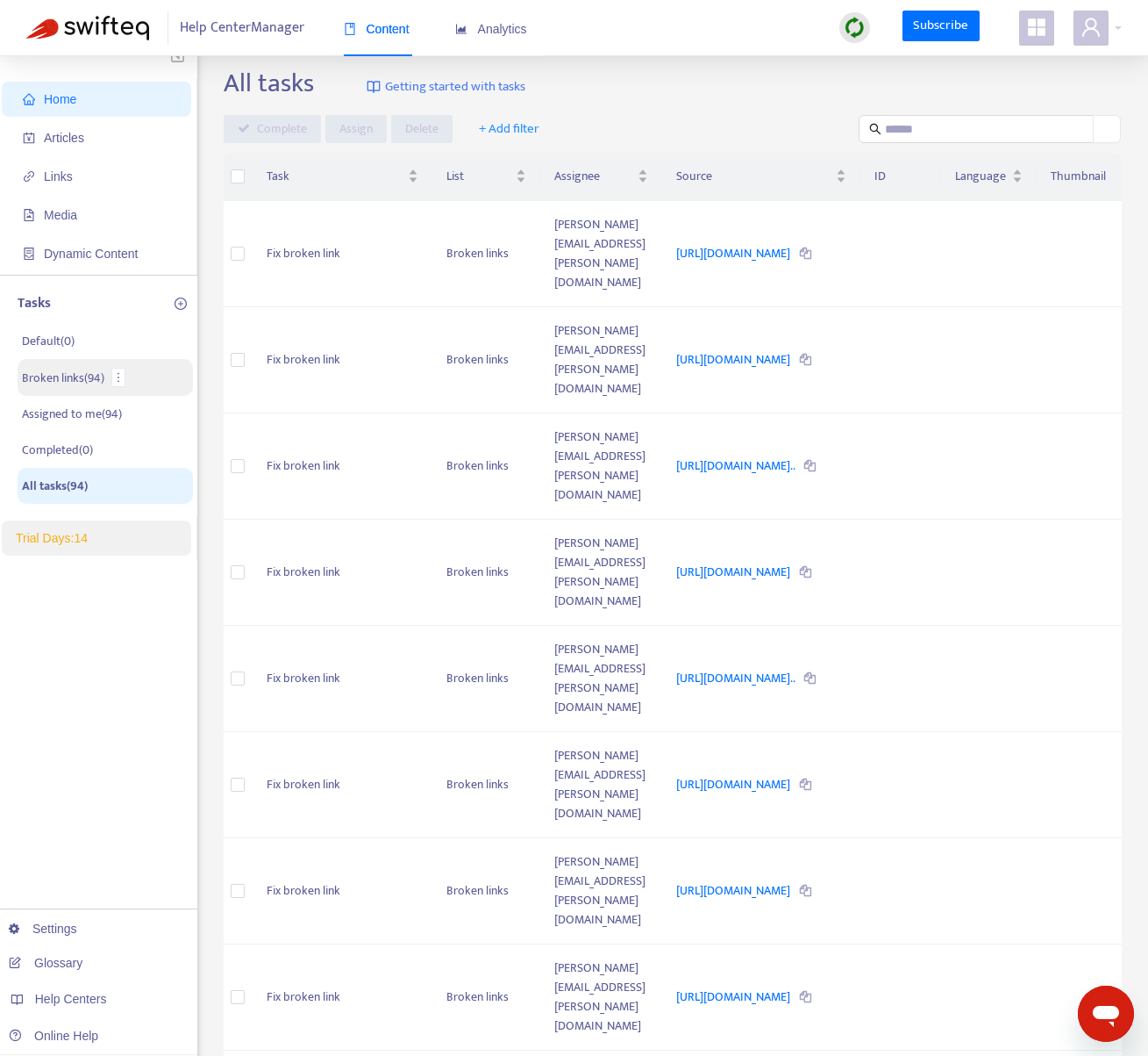
click at [66, 374] on p "Broken links ( 94 )" at bounding box center [63, 378] width 83 height 19
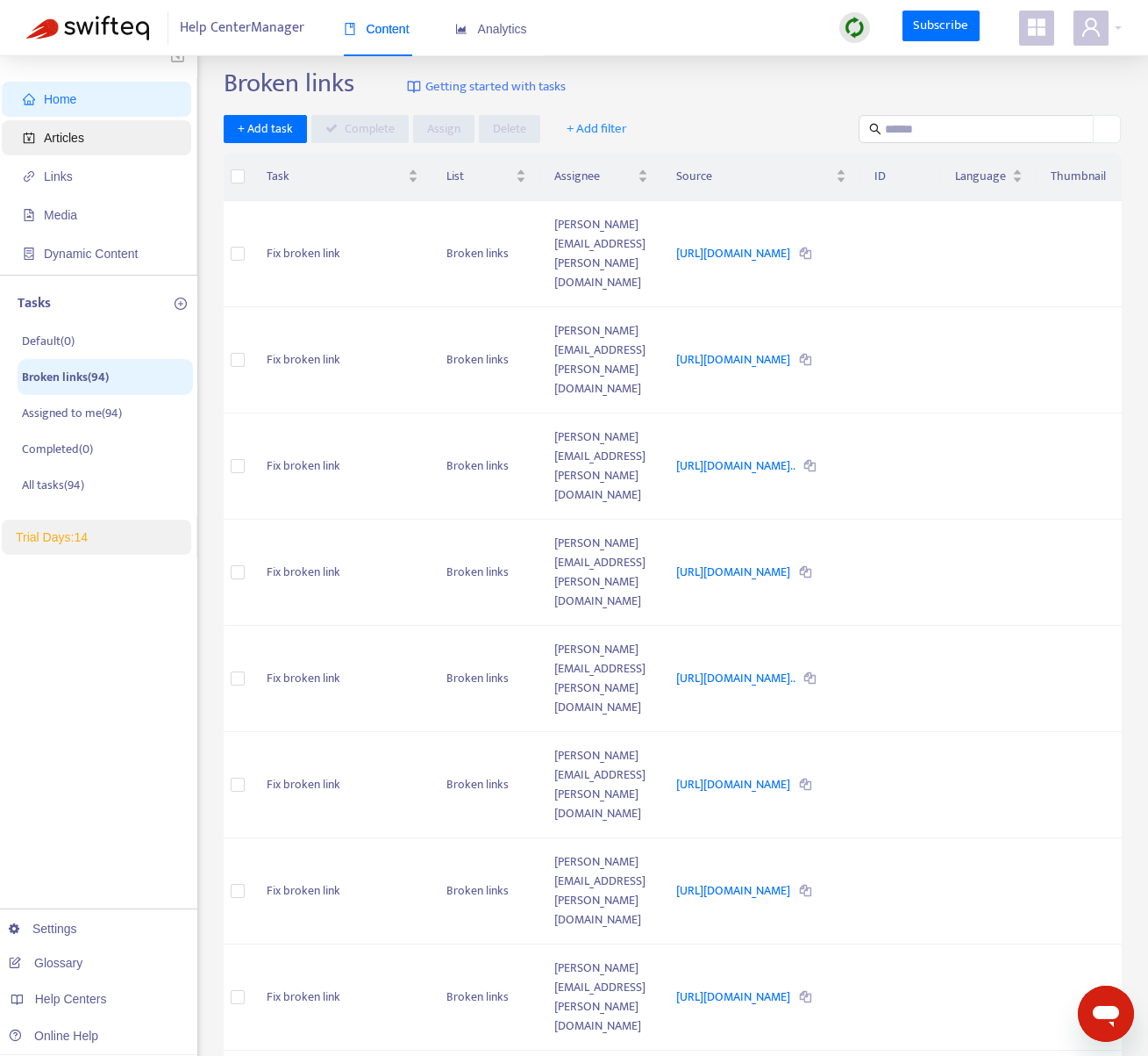
click at [91, 146] on span "Articles" at bounding box center [100, 137] width 154 height 35
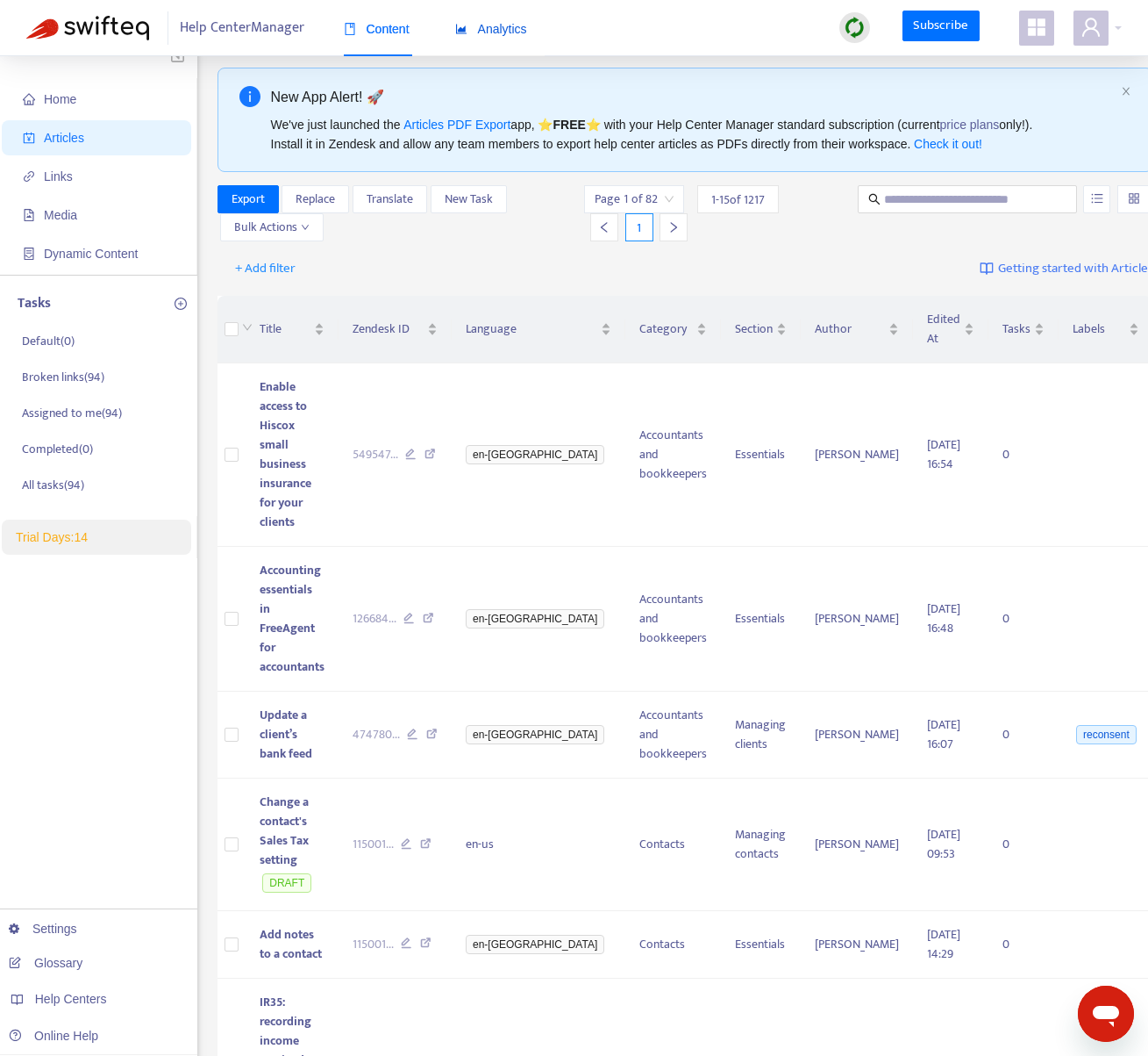
click at [493, 31] on span "Analytics" at bounding box center [491, 29] width 72 height 14
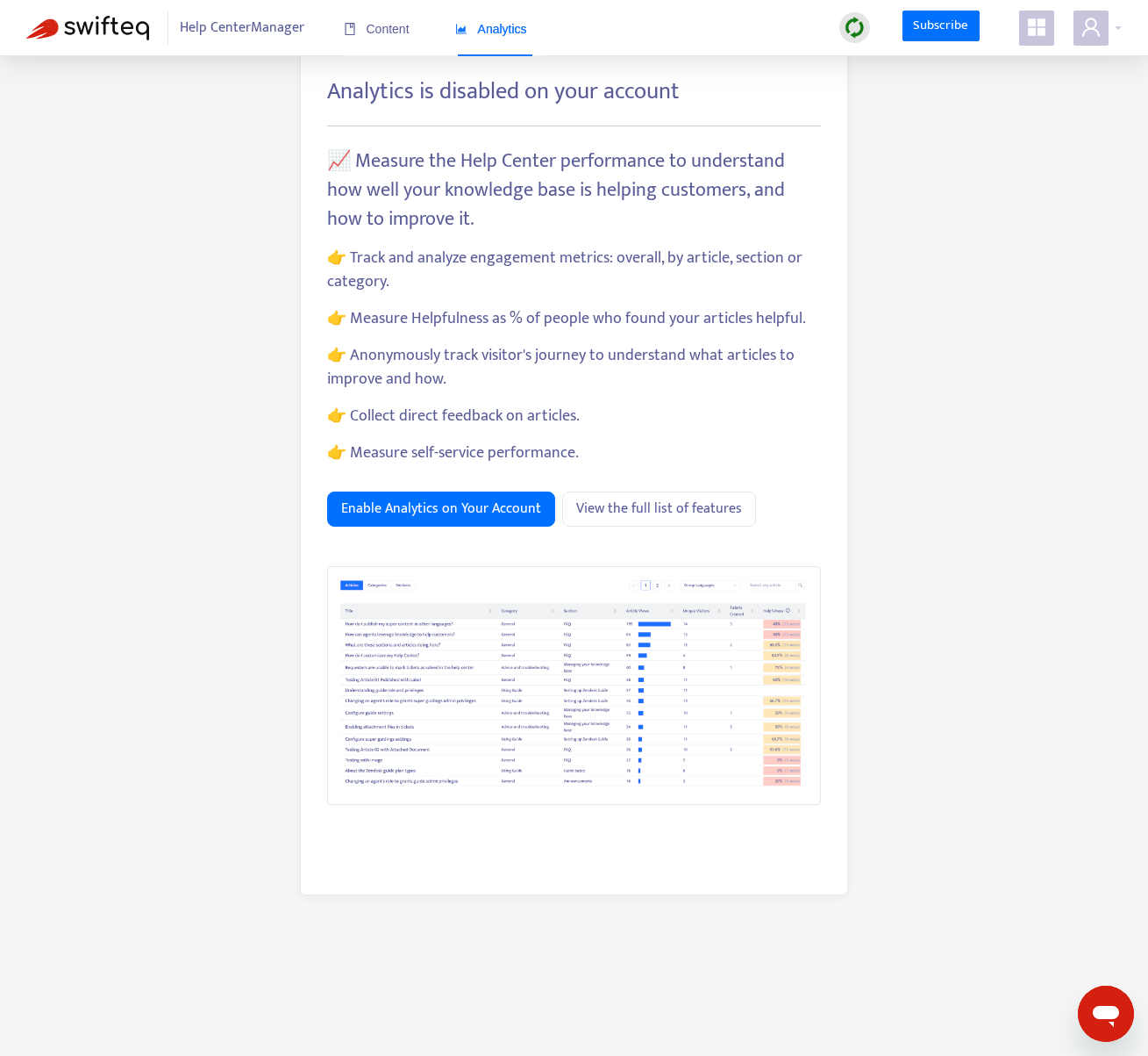
scroll to position [57, 0]
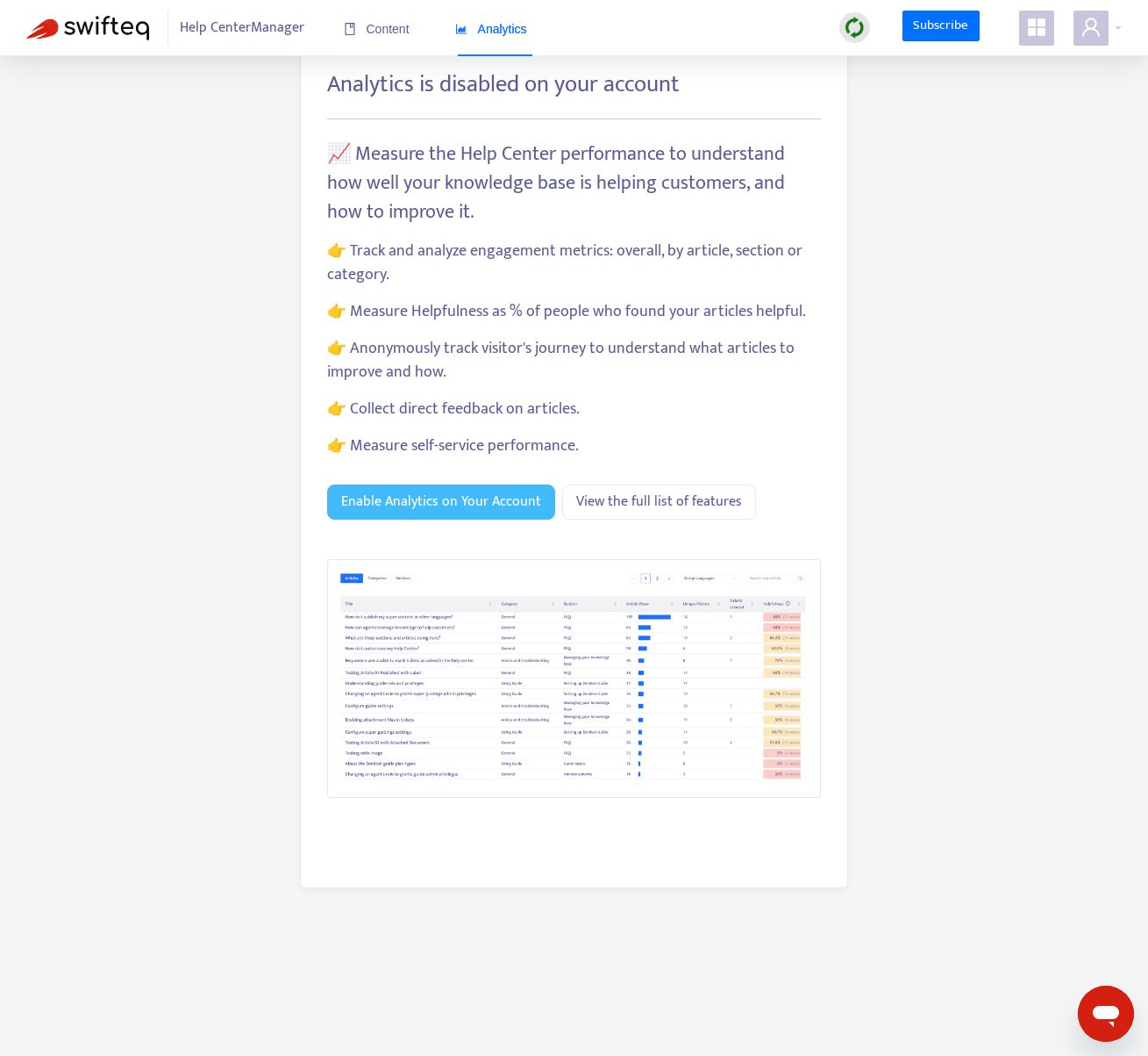
click at [432, 493] on span "Enable Analytics on Your Account" at bounding box center [440, 502] width 200 height 22
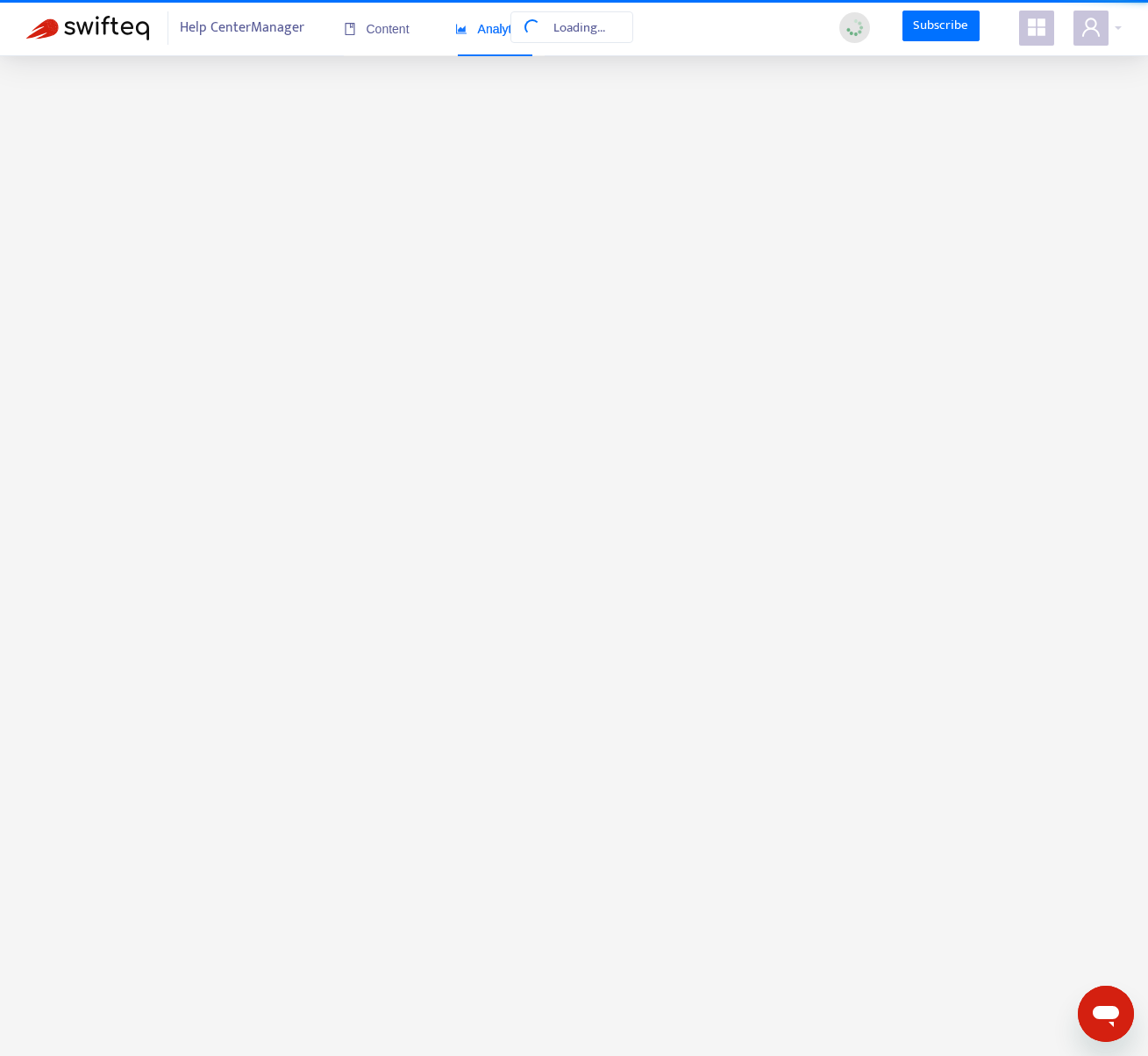
scroll to position [15, 0]
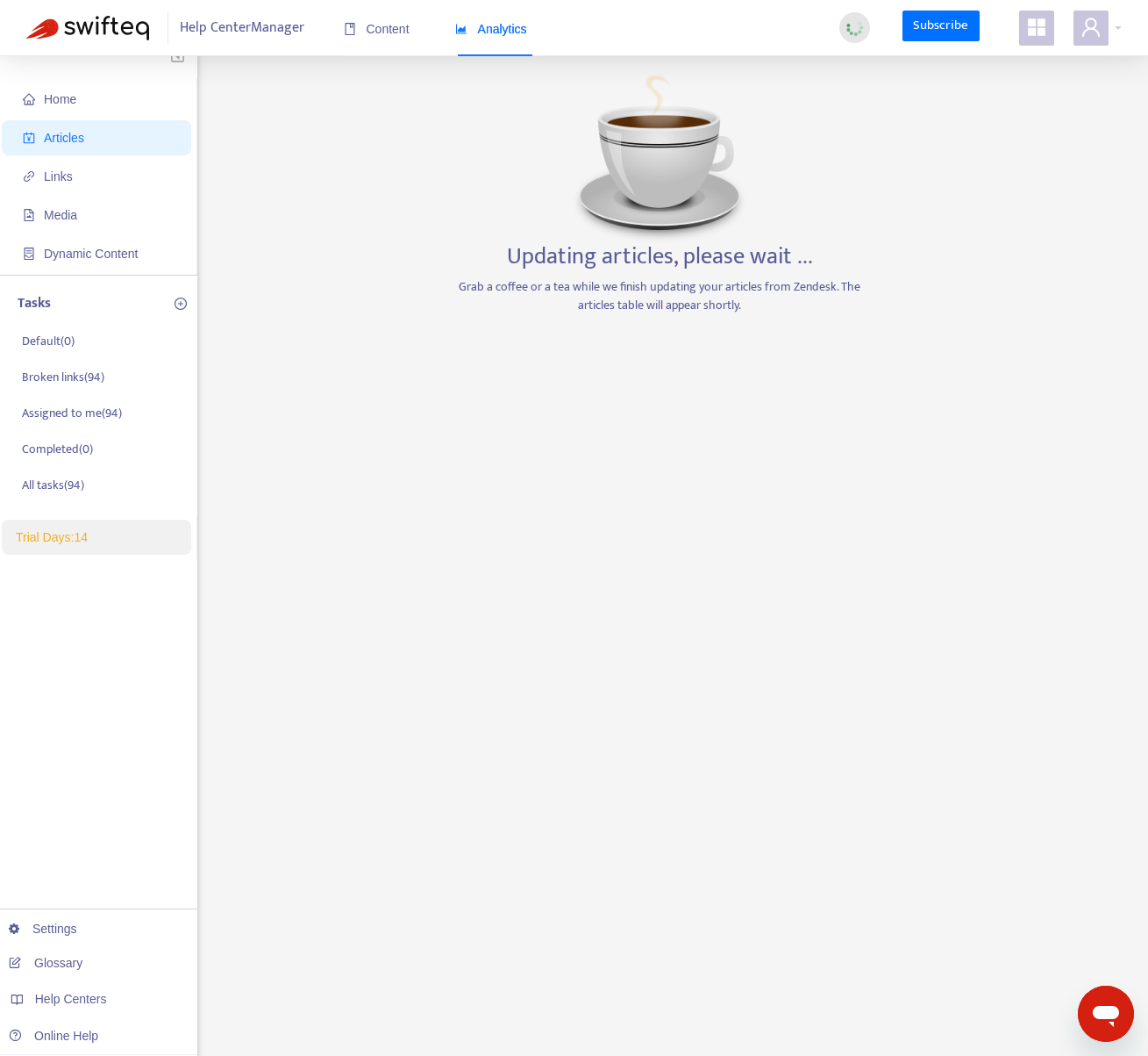
click at [513, 26] on span "Analytics" at bounding box center [491, 29] width 72 height 14
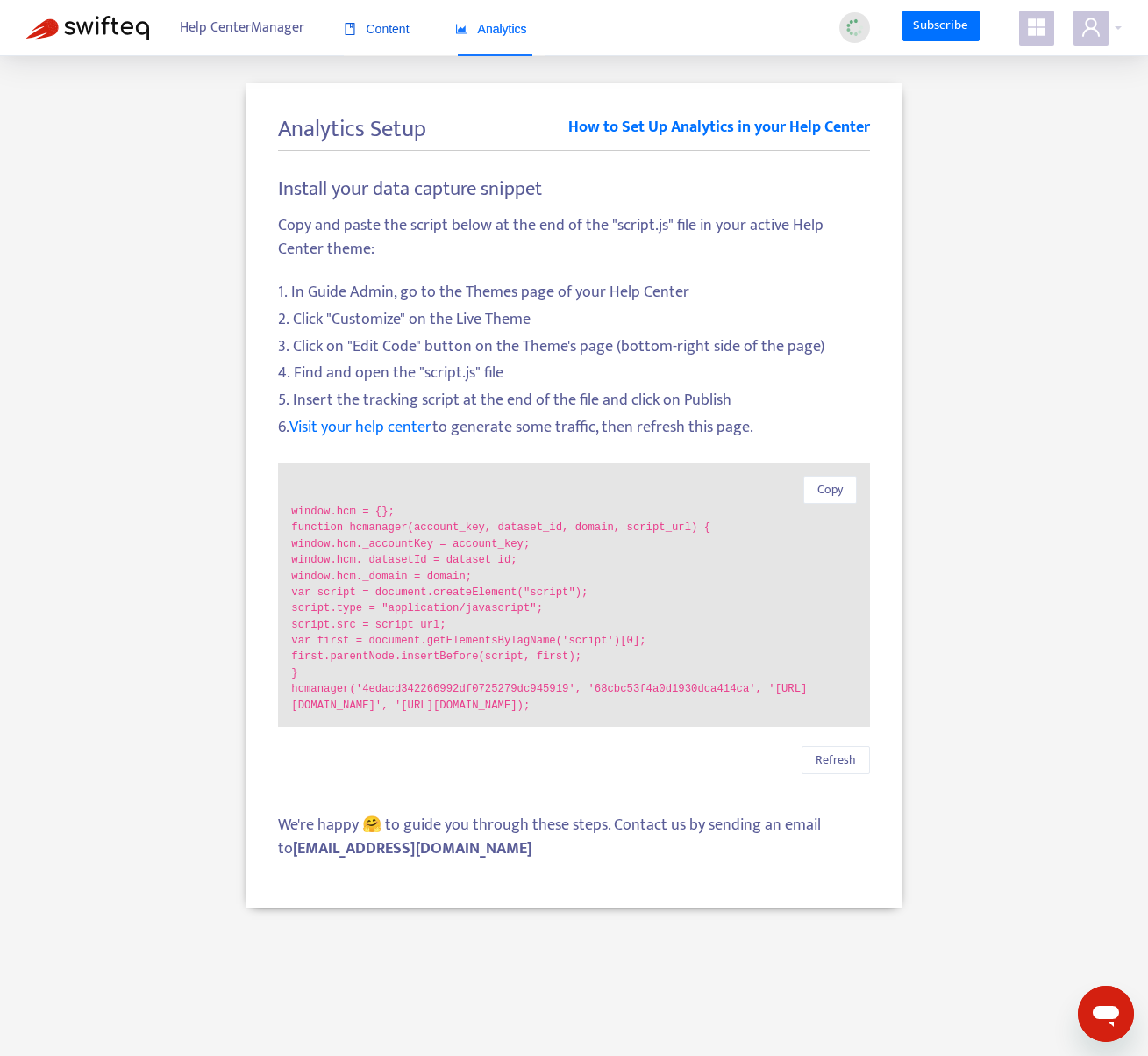
click at [388, 31] on span "Content" at bounding box center [376, 29] width 65 height 14
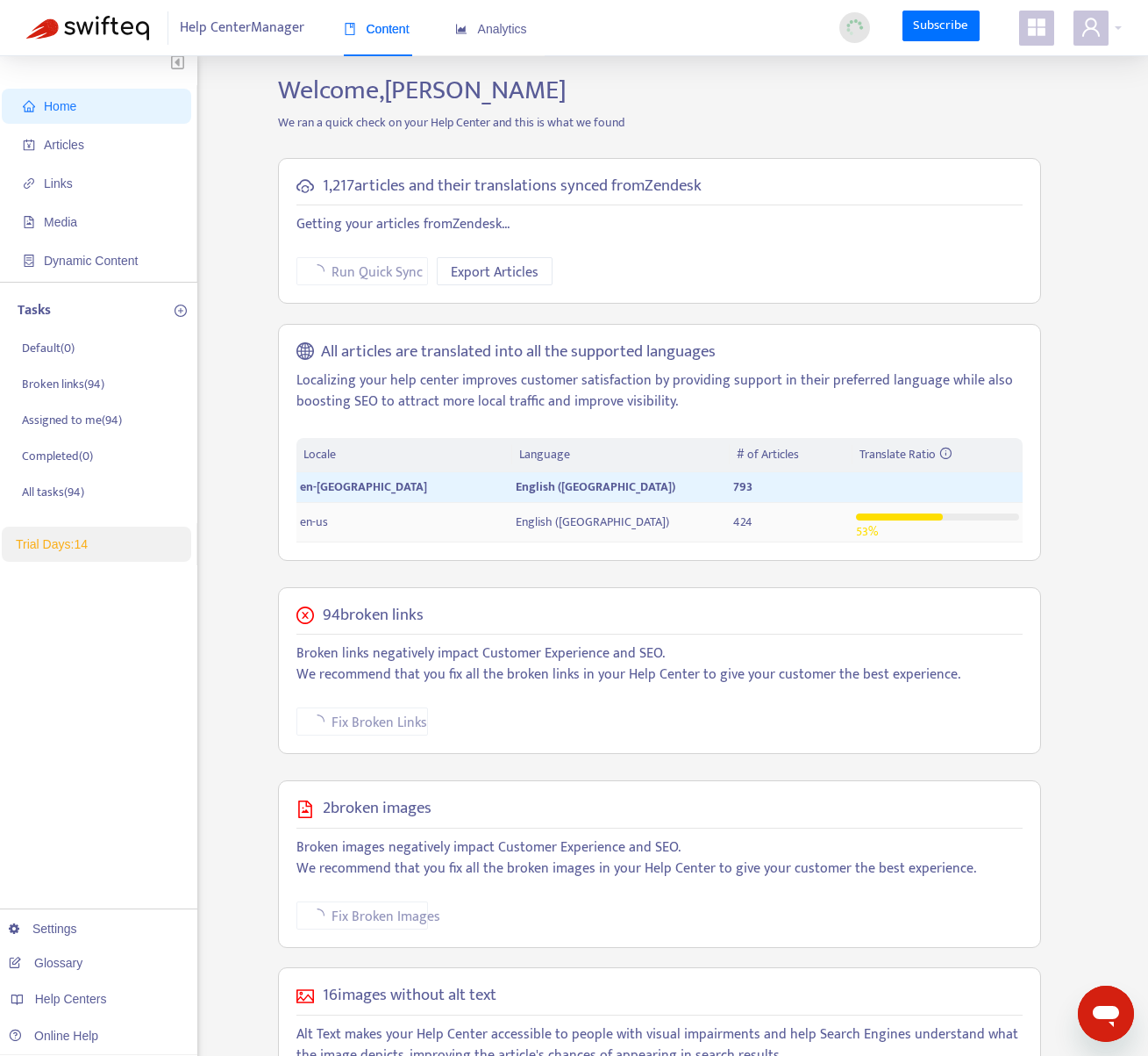
scroll to position [10, 0]
